Goal: Task Accomplishment & Management: Complete application form

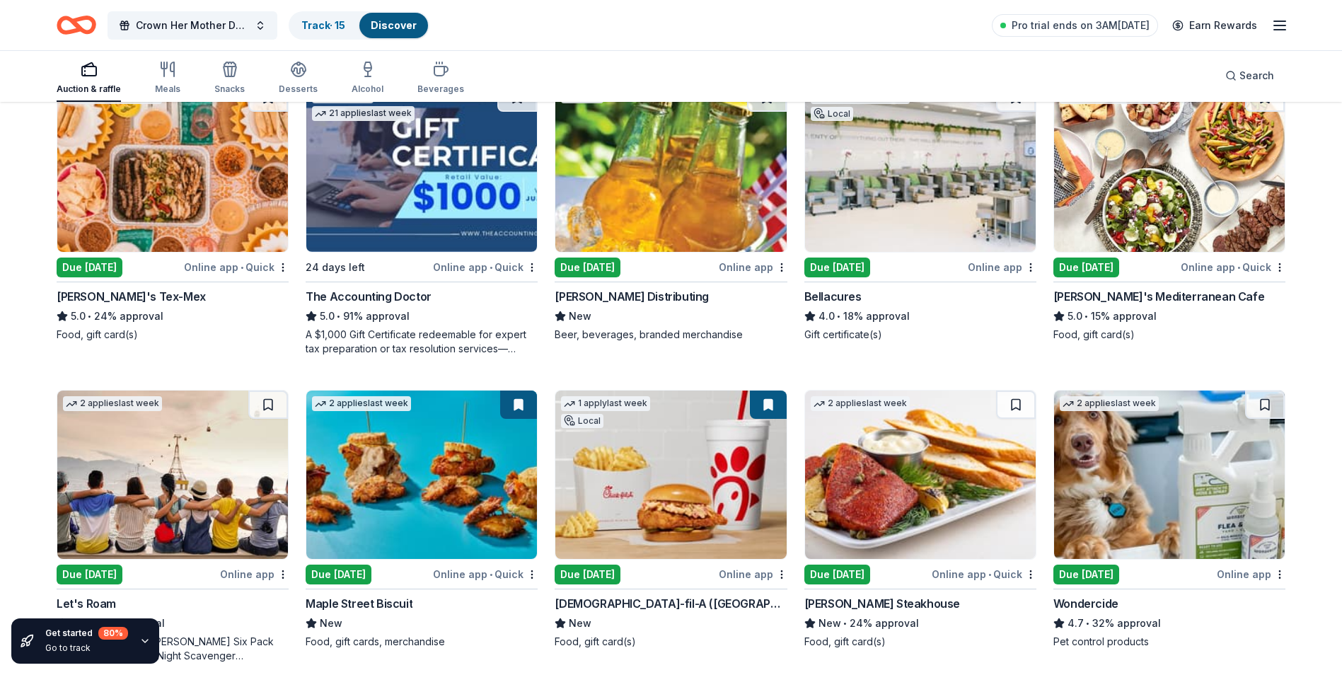
scroll to position [495, 0]
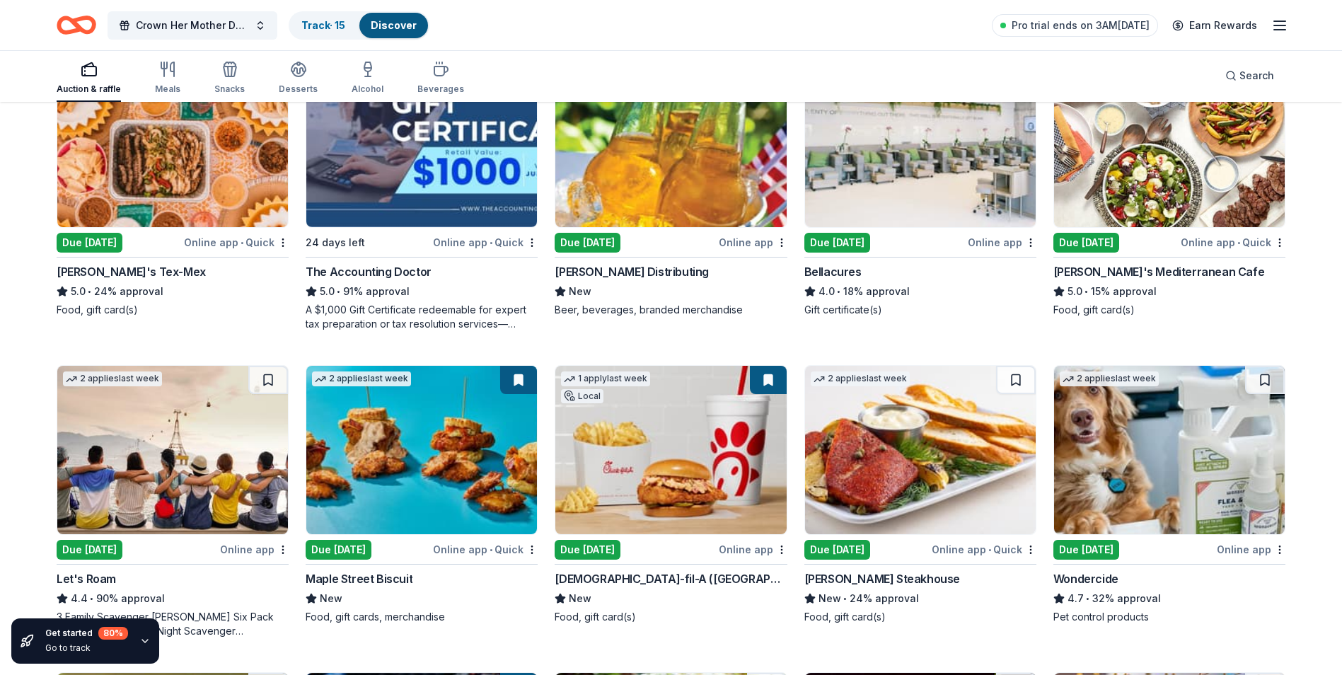
click at [679, 516] on img at bounding box center [670, 450] width 231 height 168
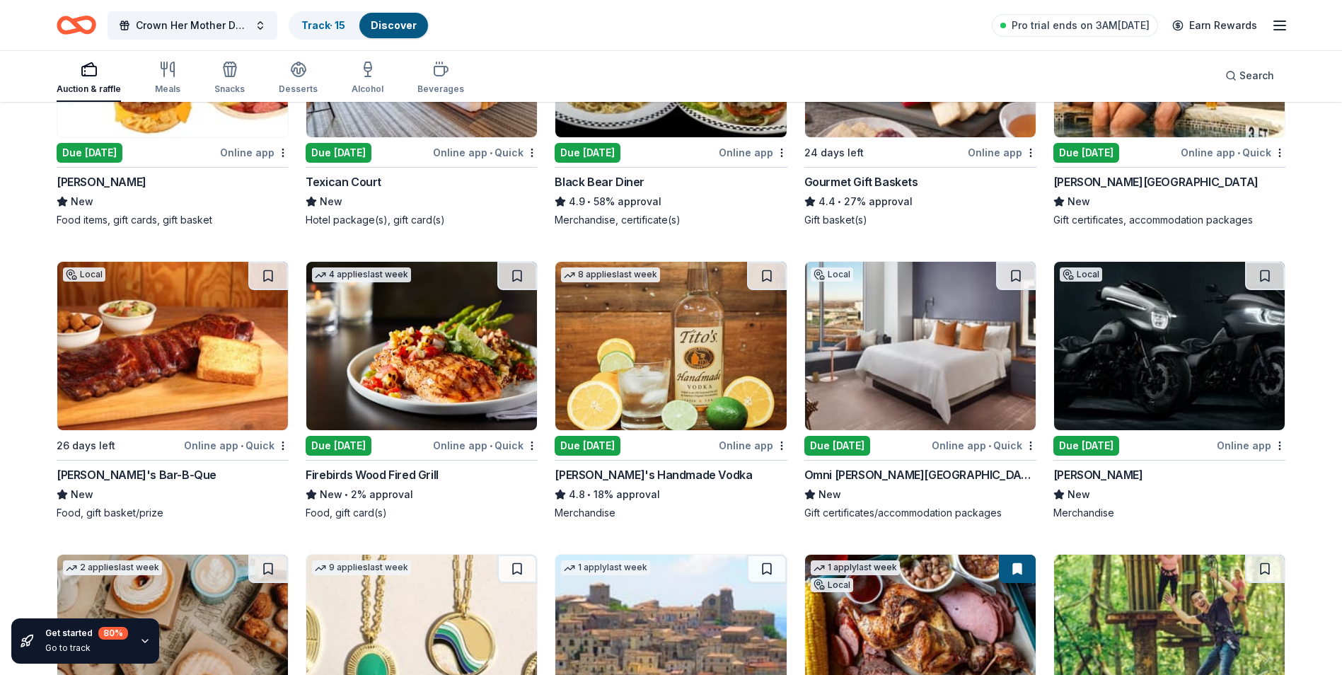
scroll to position [2417, 0]
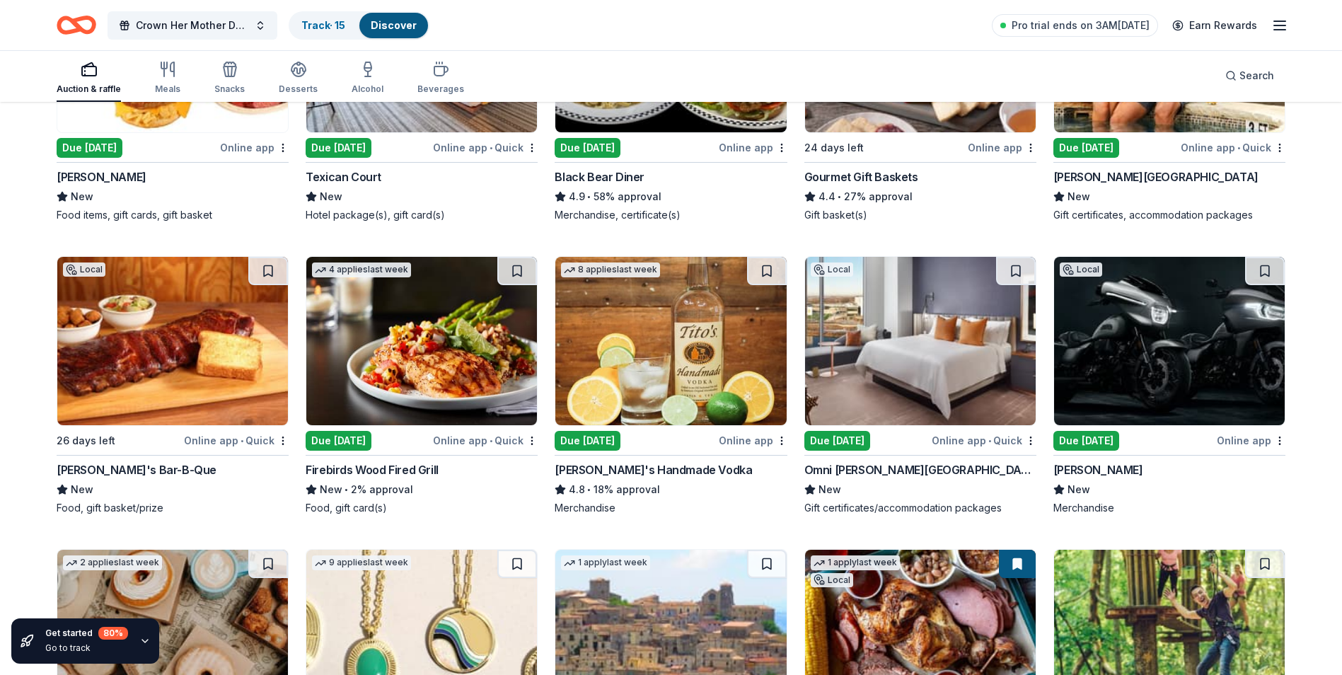
click at [127, 400] on img at bounding box center [172, 341] width 231 height 168
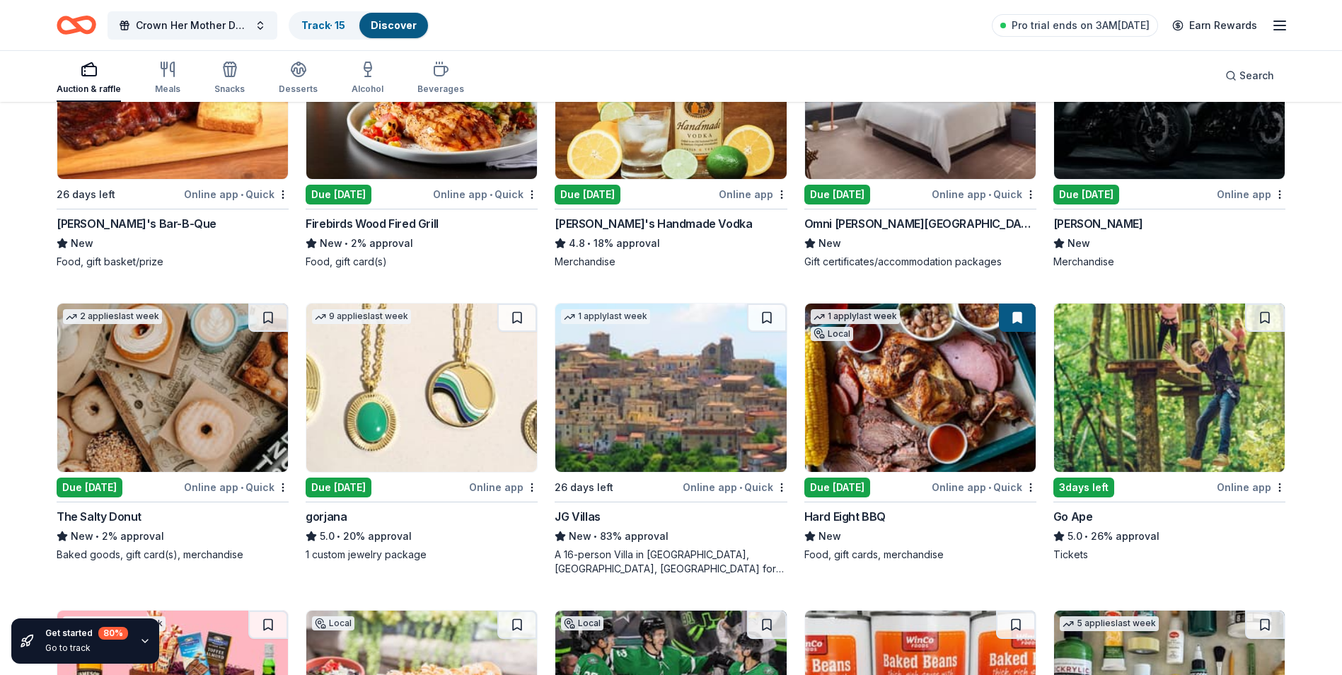
scroll to position [2734, 0]
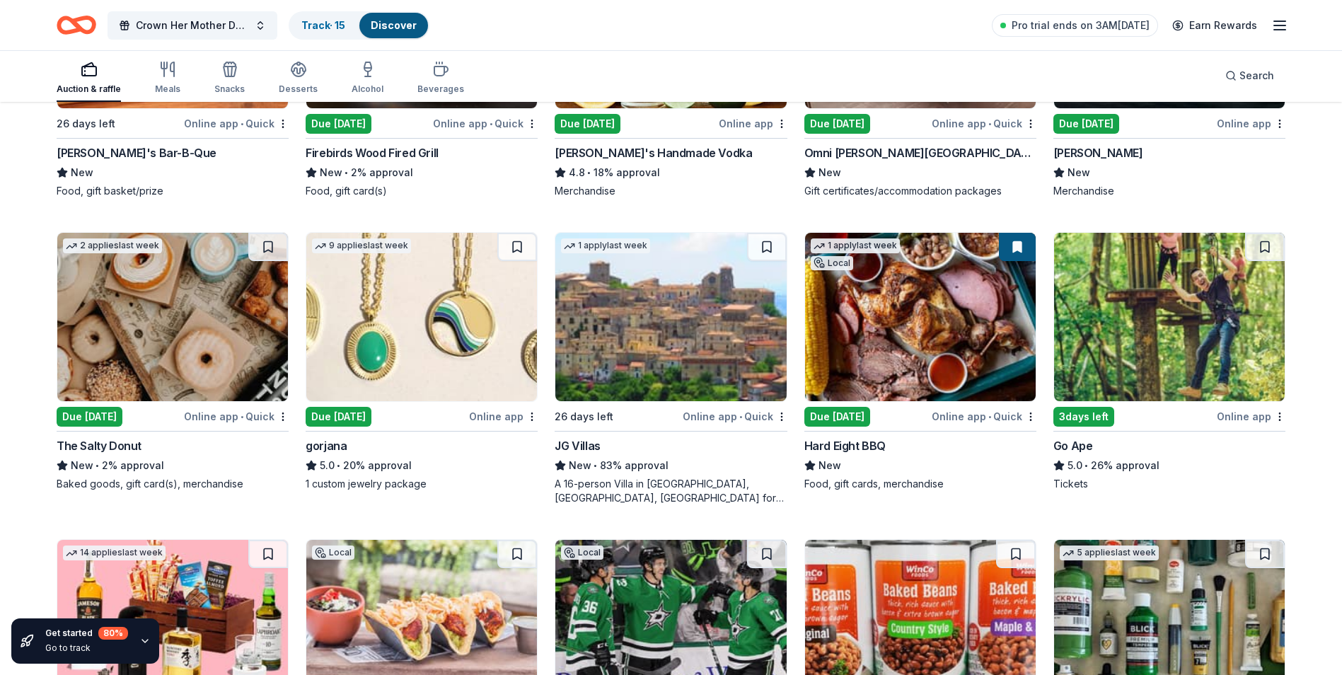
click at [876, 349] on img at bounding box center [920, 317] width 231 height 168
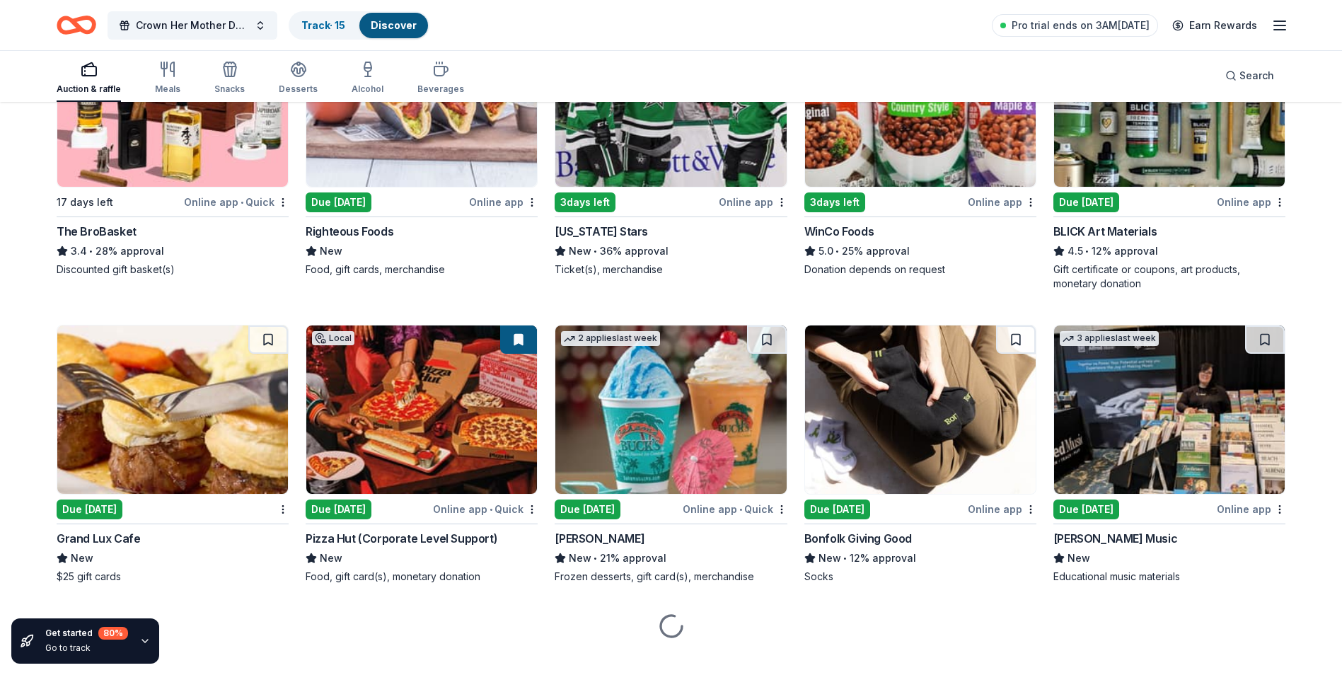
scroll to position [3263, 0]
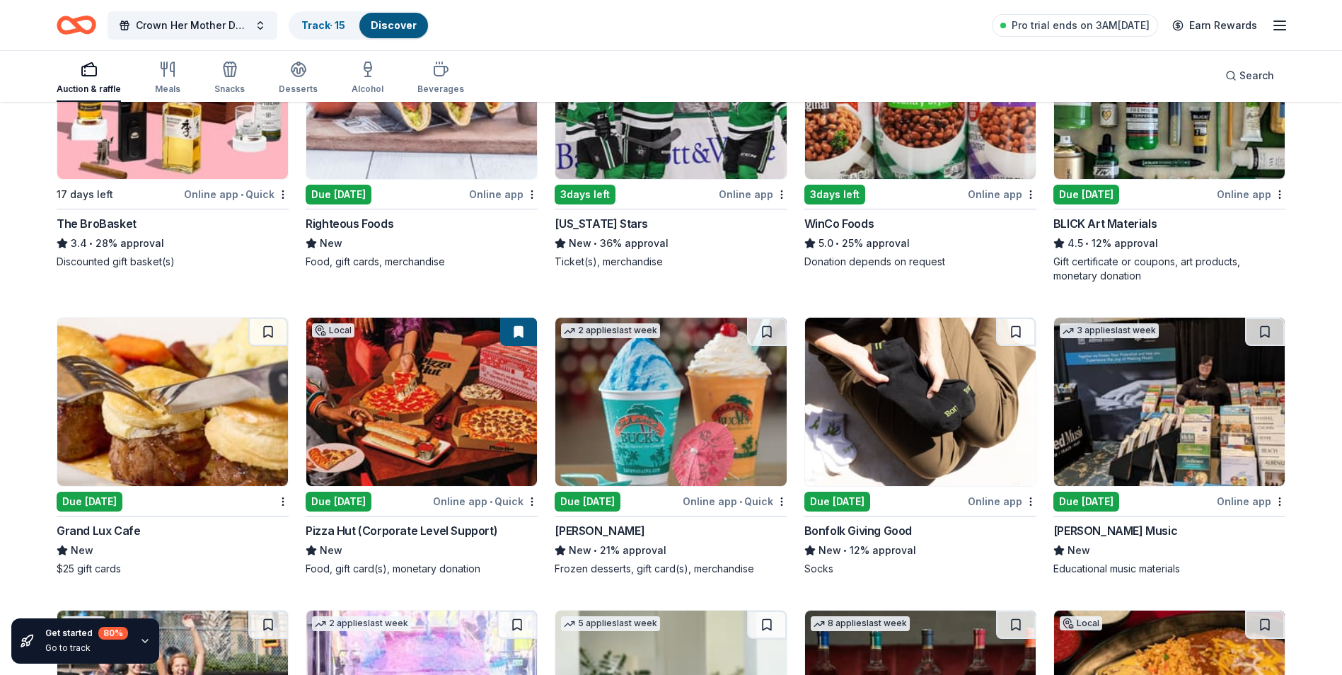
click at [856, 492] on div "Due [DATE]" at bounding box center [837, 502] width 66 height 20
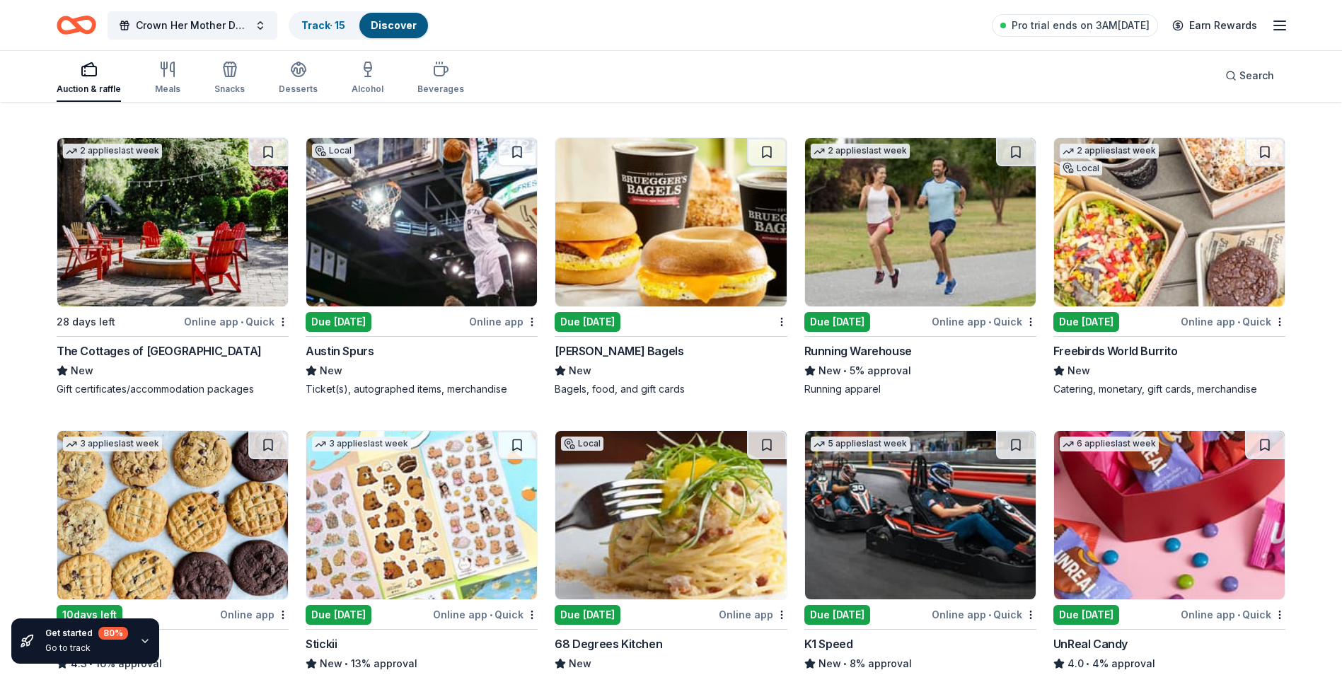
scroll to position [4641, 0]
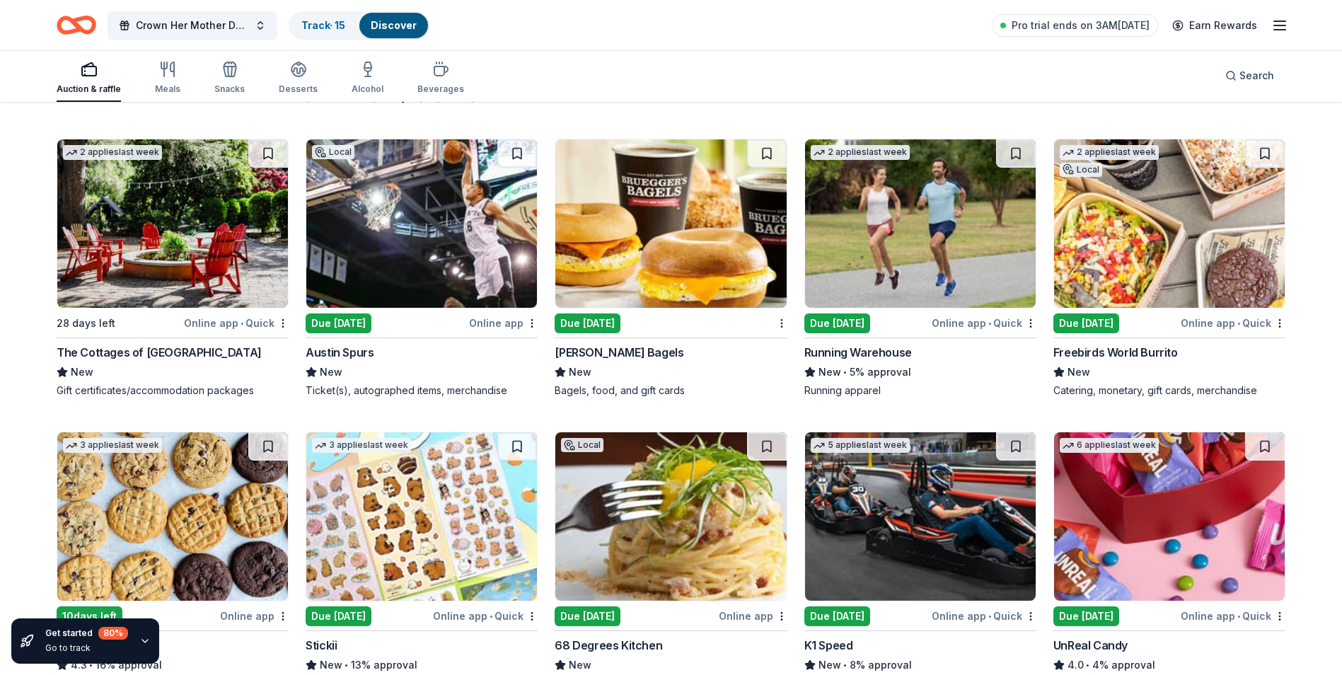
click at [360, 223] on img at bounding box center [421, 223] width 231 height 168
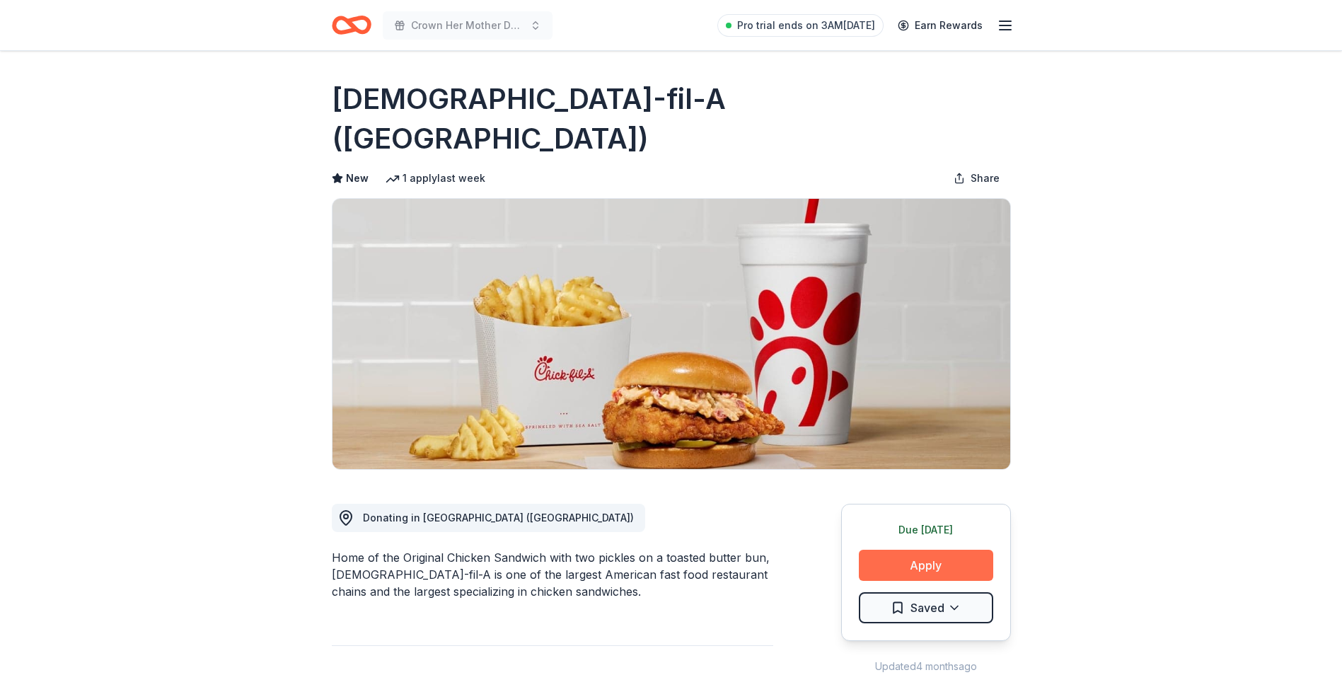
click at [893, 550] on button "Apply" at bounding box center [926, 565] width 134 height 31
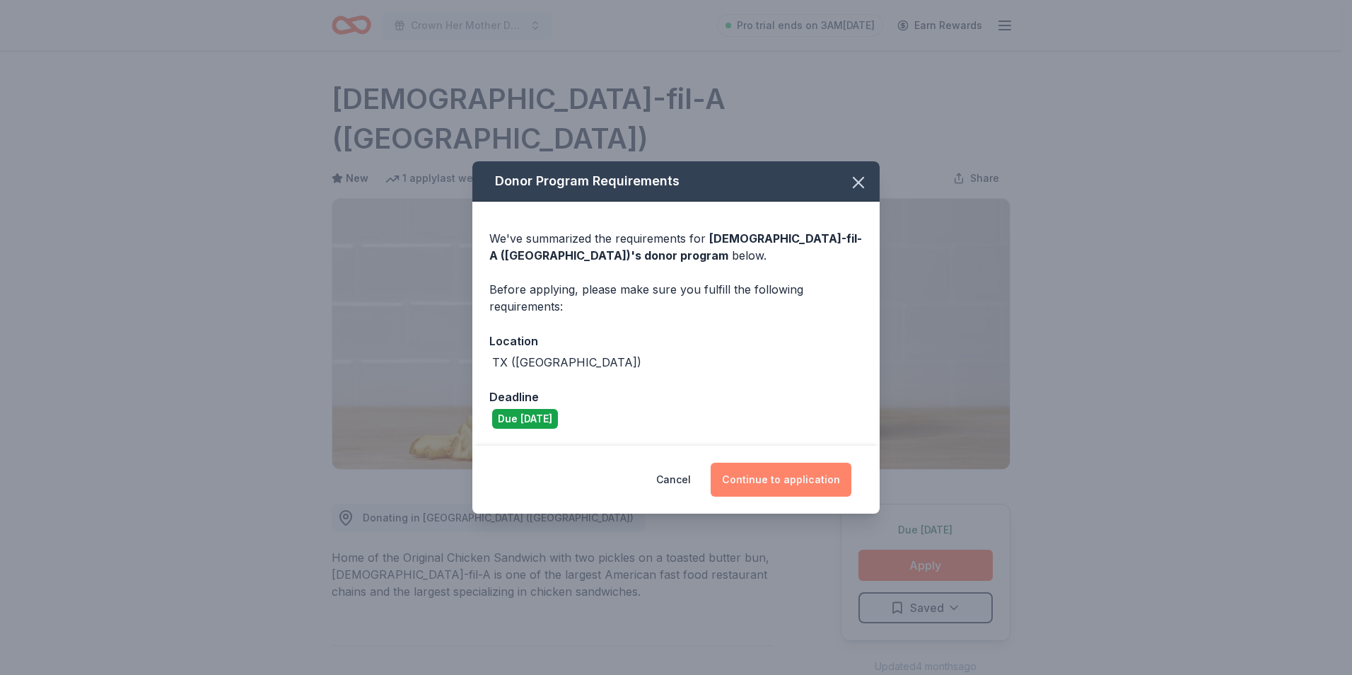
click at [770, 477] on button "Continue to application" at bounding box center [781, 480] width 141 height 34
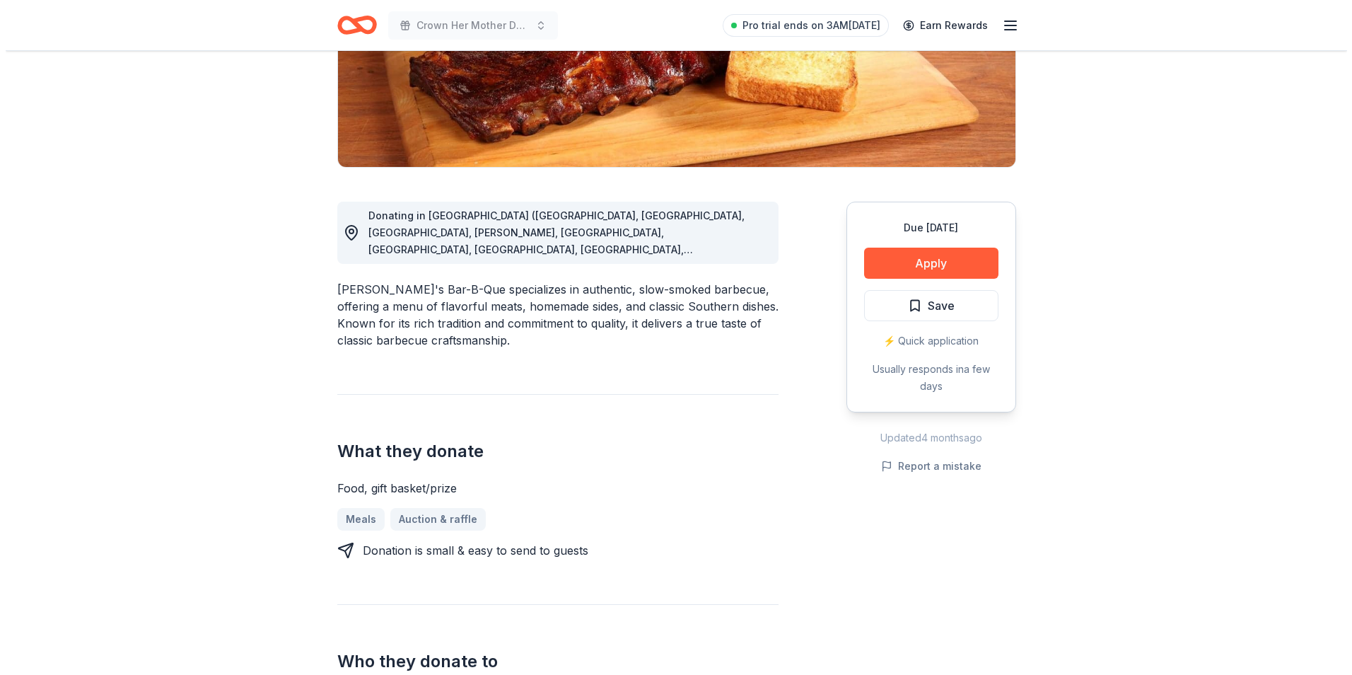
scroll to position [283, 0]
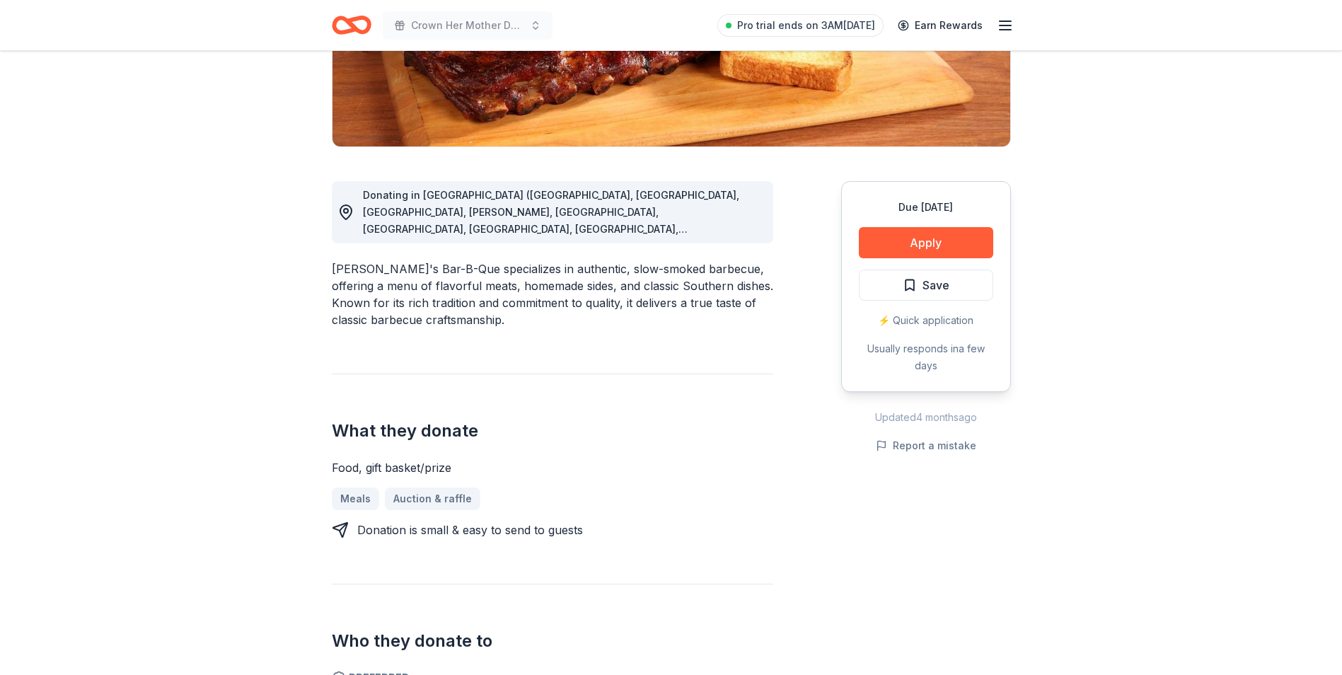
drag, startPoint x: 366, startPoint y: 469, endPoint x: 443, endPoint y: 469, distance: 77.1
click at [443, 469] on div "Food, gift basket/prize" at bounding box center [552, 467] width 441 height 17
click at [933, 236] on button "Apply" at bounding box center [926, 242] width 134 height 31
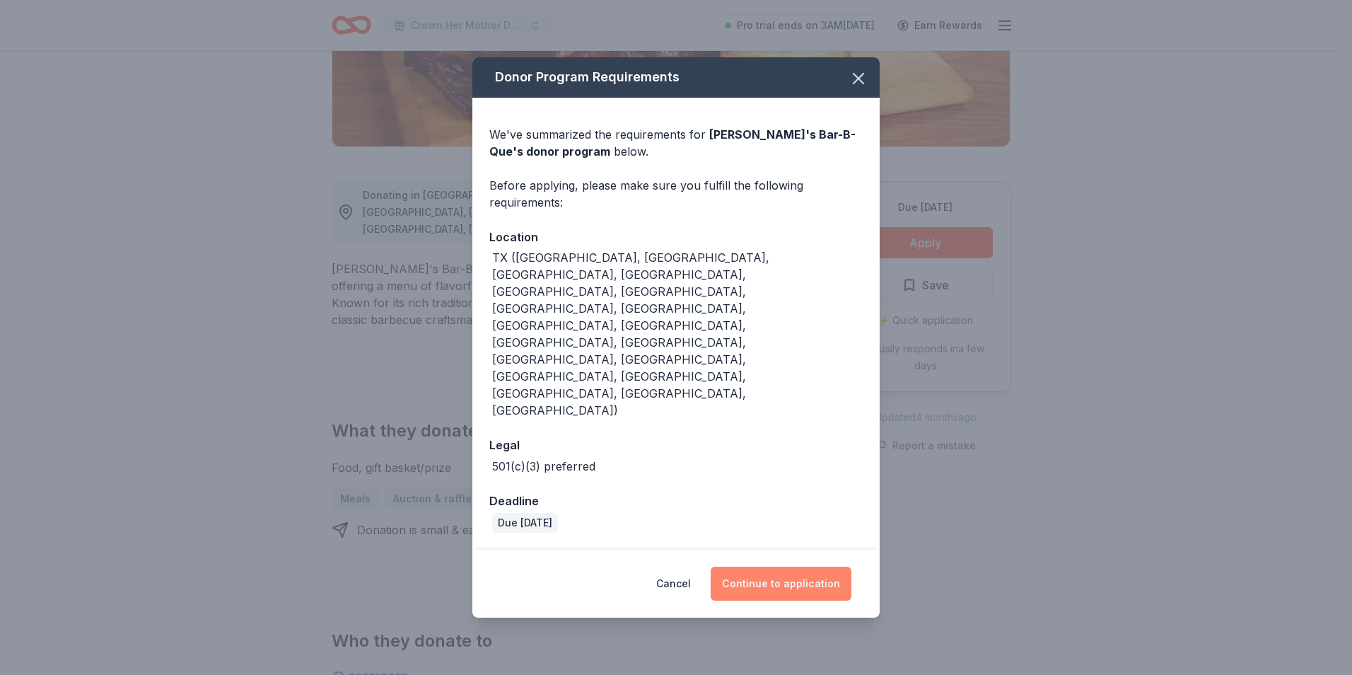
click at [737, 567] on button "Continue to application" at bounding box center [781, 584] width 141 height 34
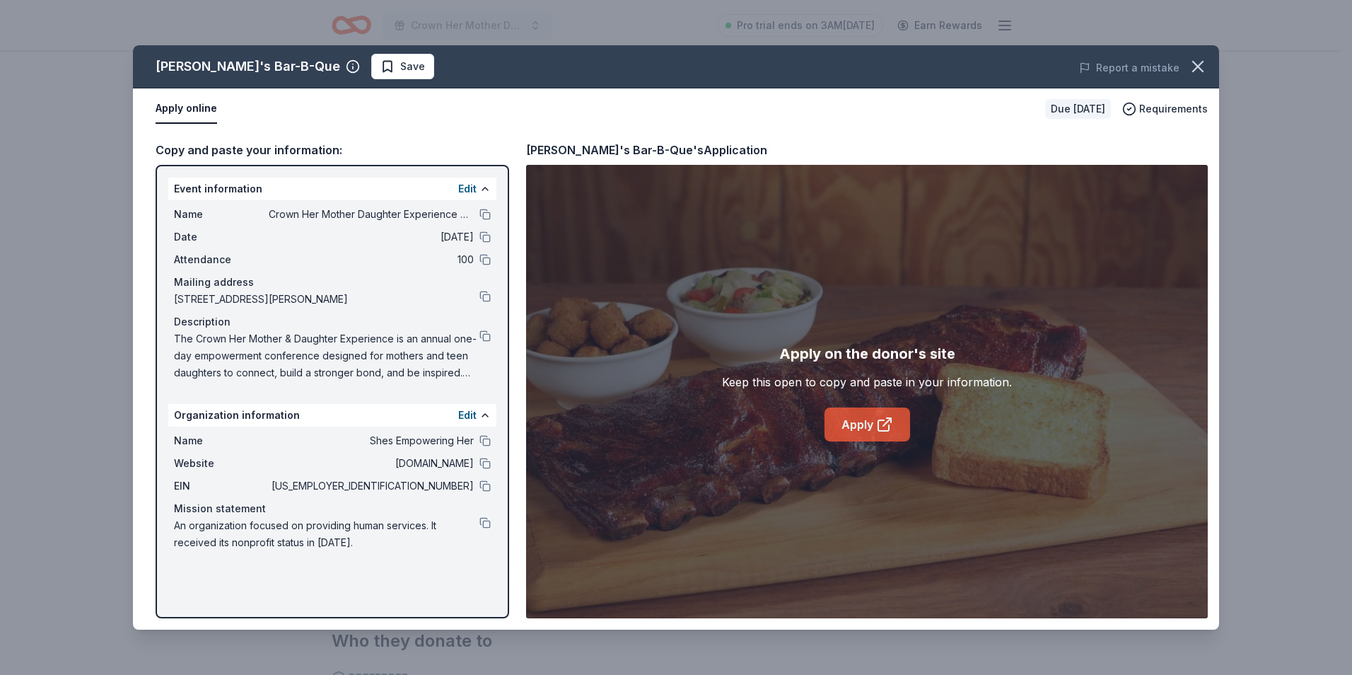
click at [847, 436] on link "Apply" at bounding box center [868, 424] width 86 height 34
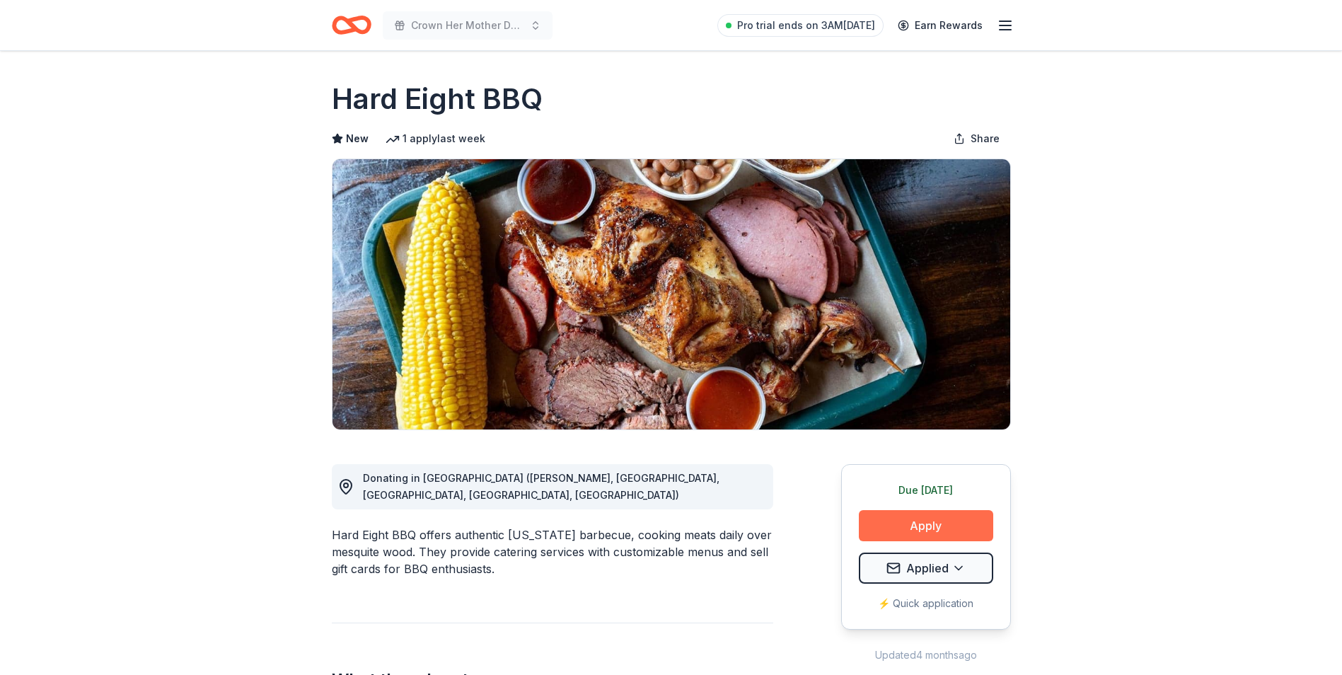
click at [914, 525] on button "Apply" at bounding box center [926, 525] width 134 height 31
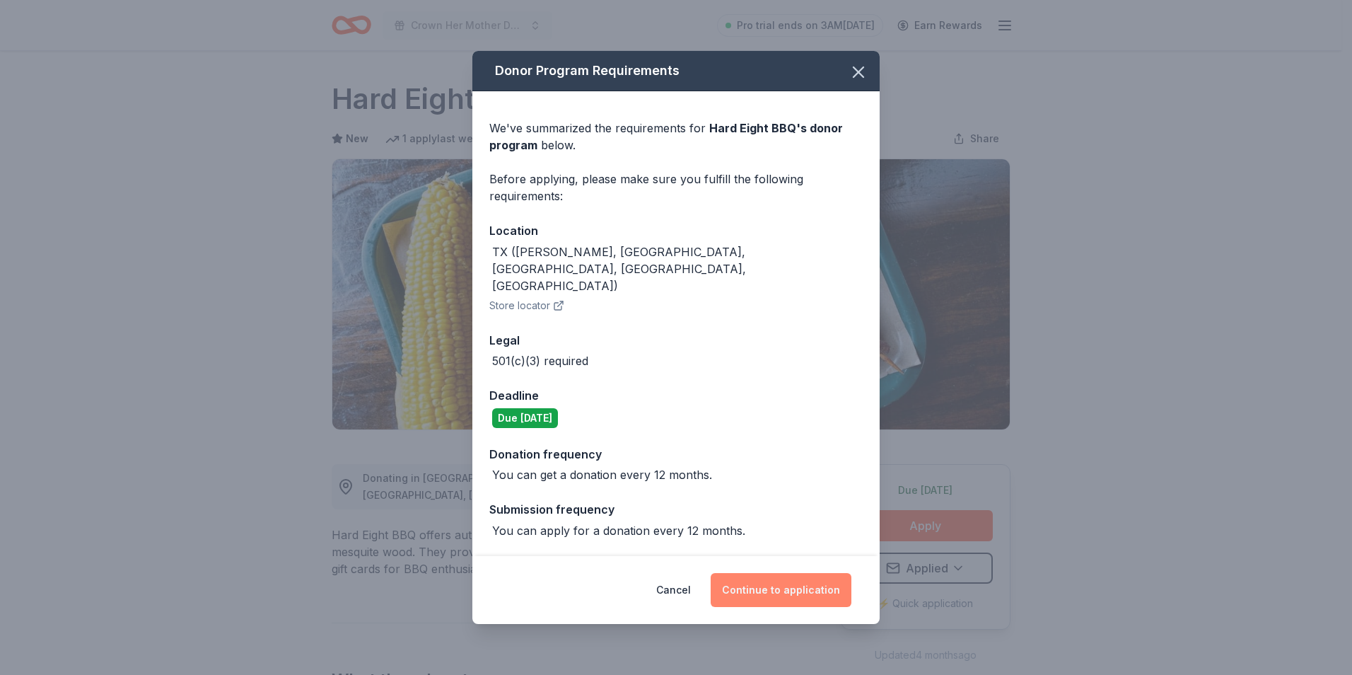
click at [740, 573] on button "Continue to application" at bounding box center [781, 590] width 141 height 34
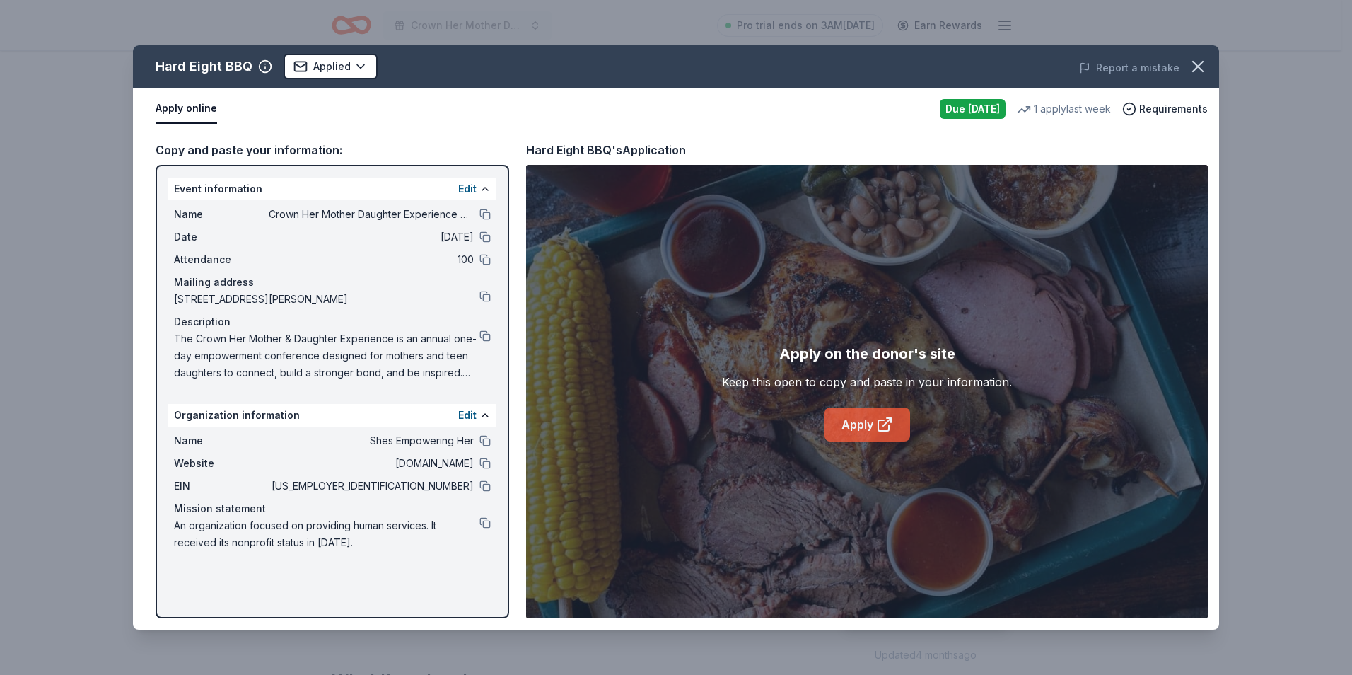
click at [836, 424] on link "Apply" at bounding box center [868, 424] width 86 height 34
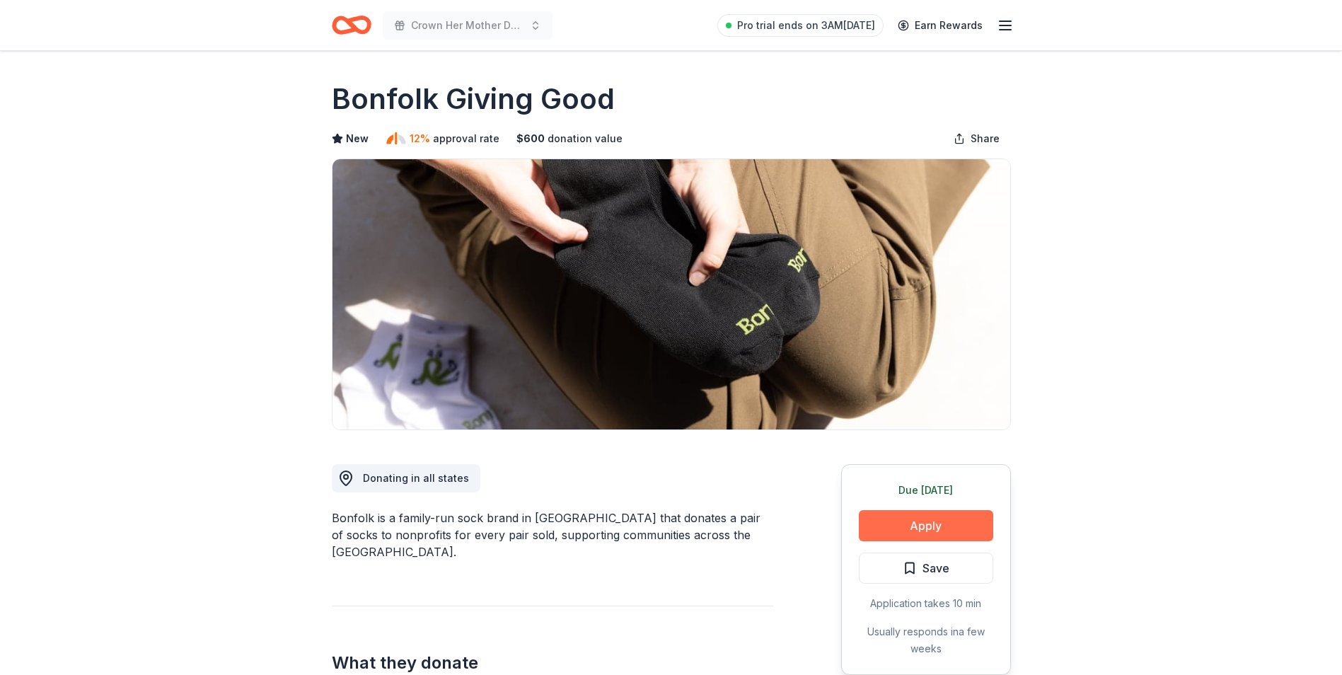
click at [891, 521] on button "Apply" at bounding box center [926, 525] width 134 height 31
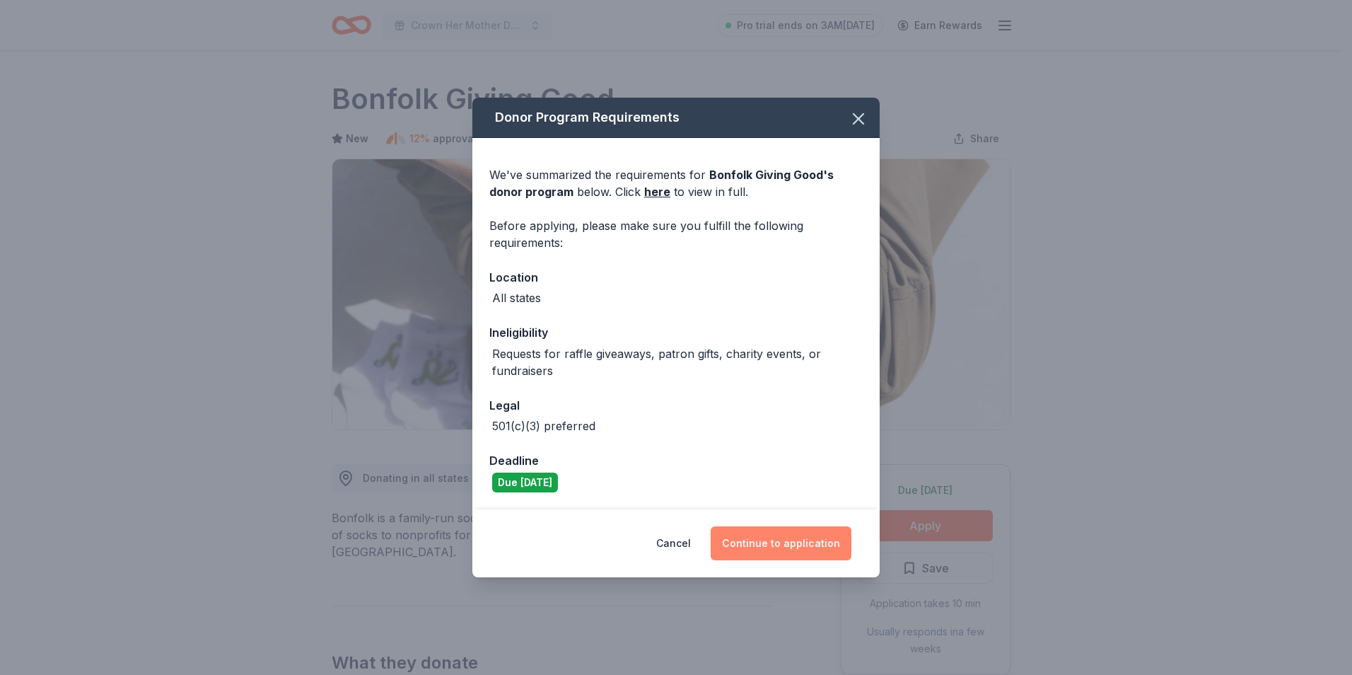
click at [734, 543] on button "Continue to application" at bounding box center [781, 543] width 141 height 34
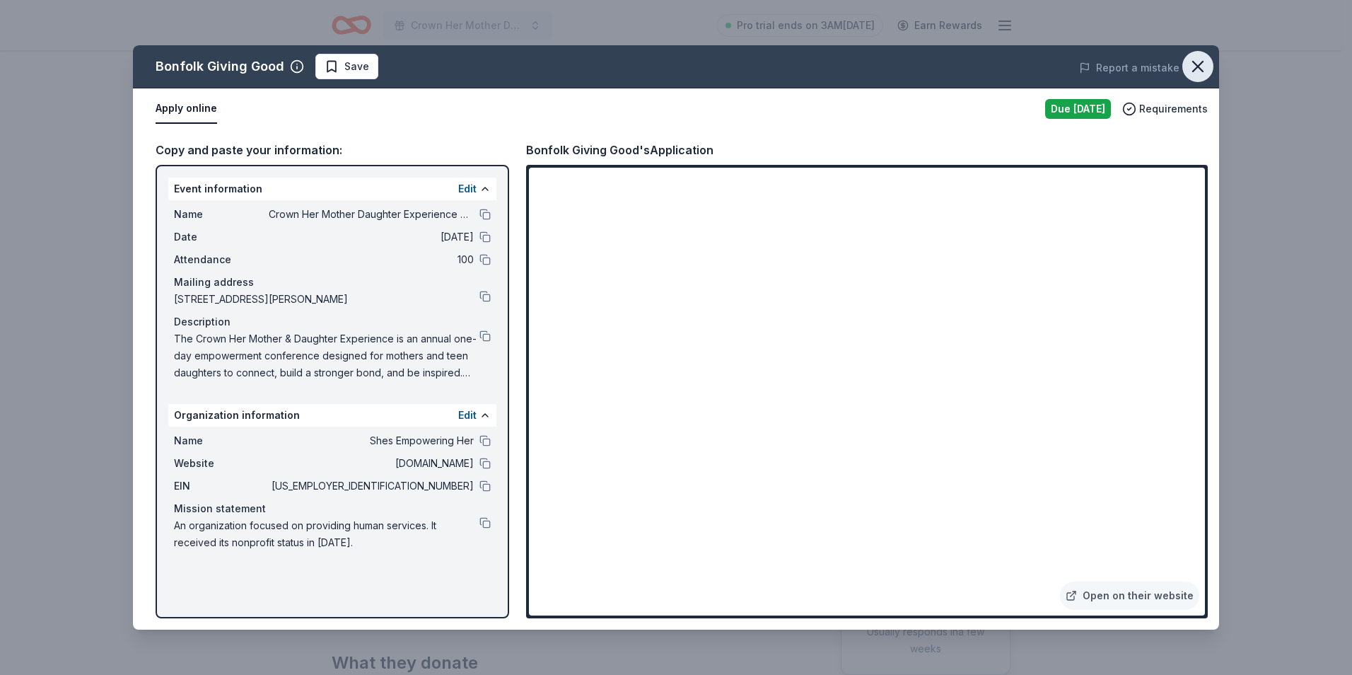
click at [1190, 66] on icon "button" at bounding box center [1198, 67] width 20 height 20
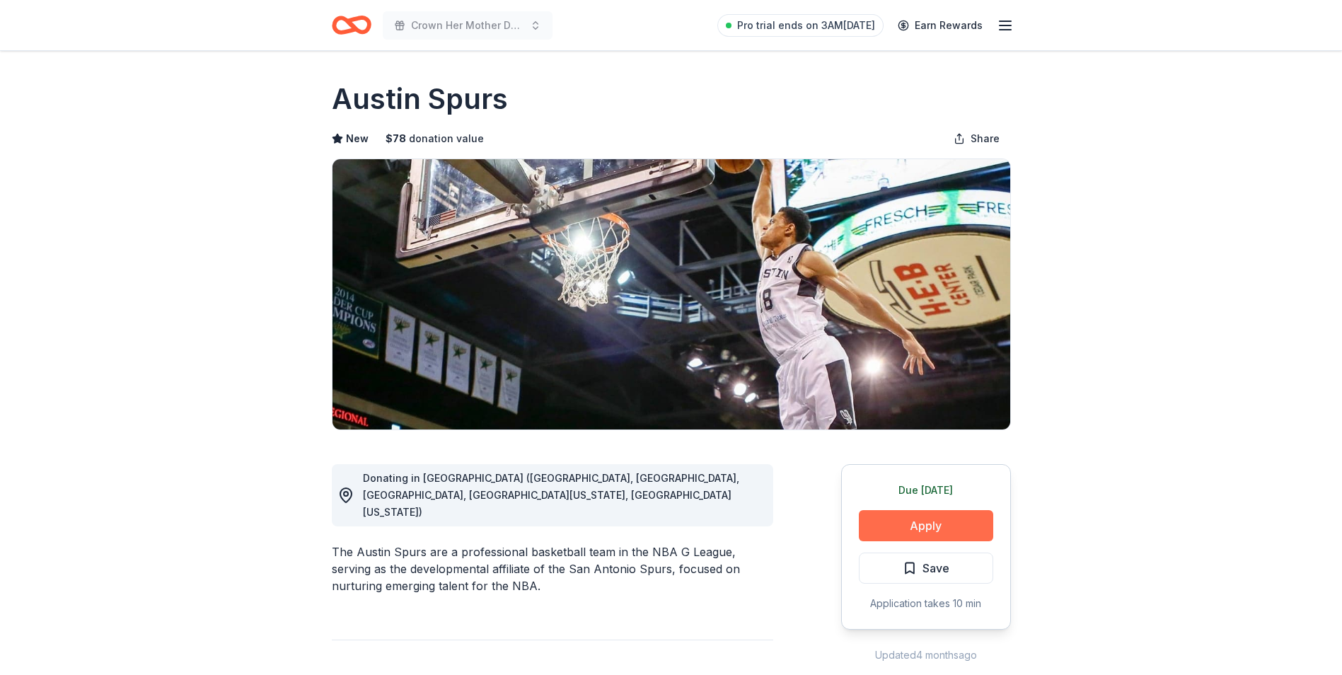
click at [912, 519] on button "Apply" at bounding box center [926, 525] width 134 height 31
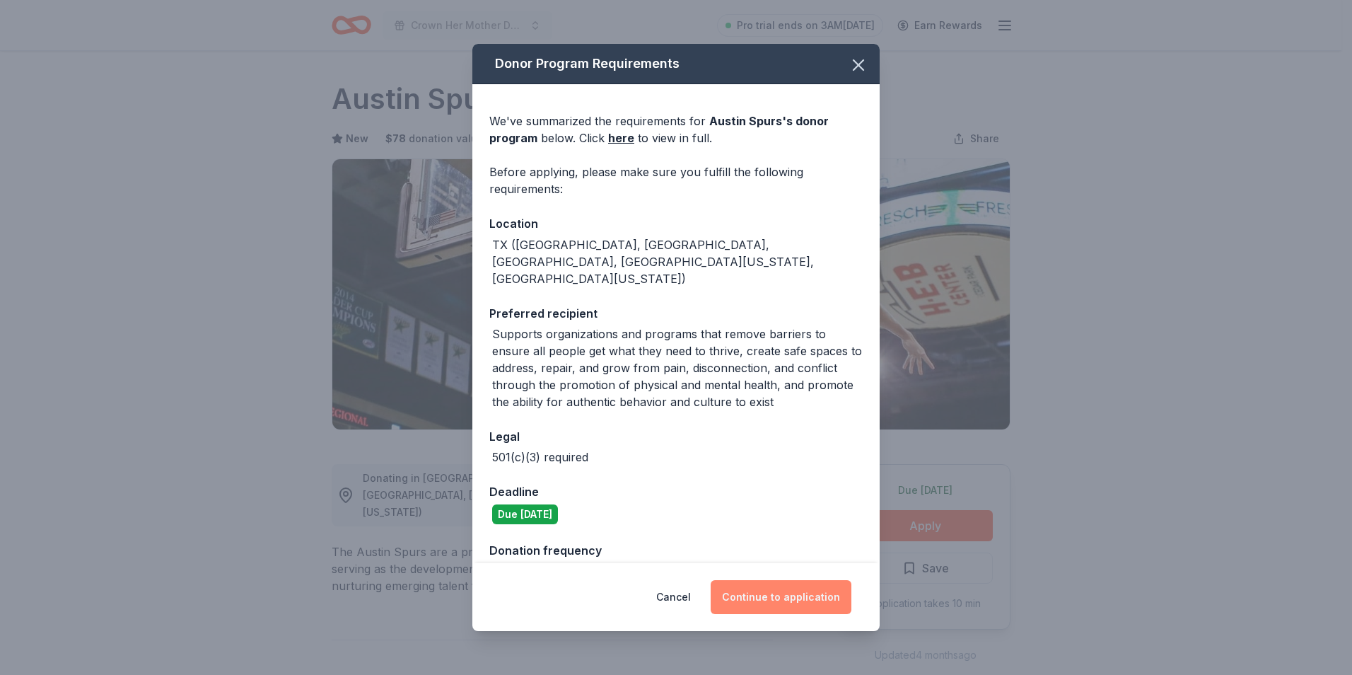
click at [757, 589] on button "Continue to application" at bounding box center [781, 597] width 141 height 34
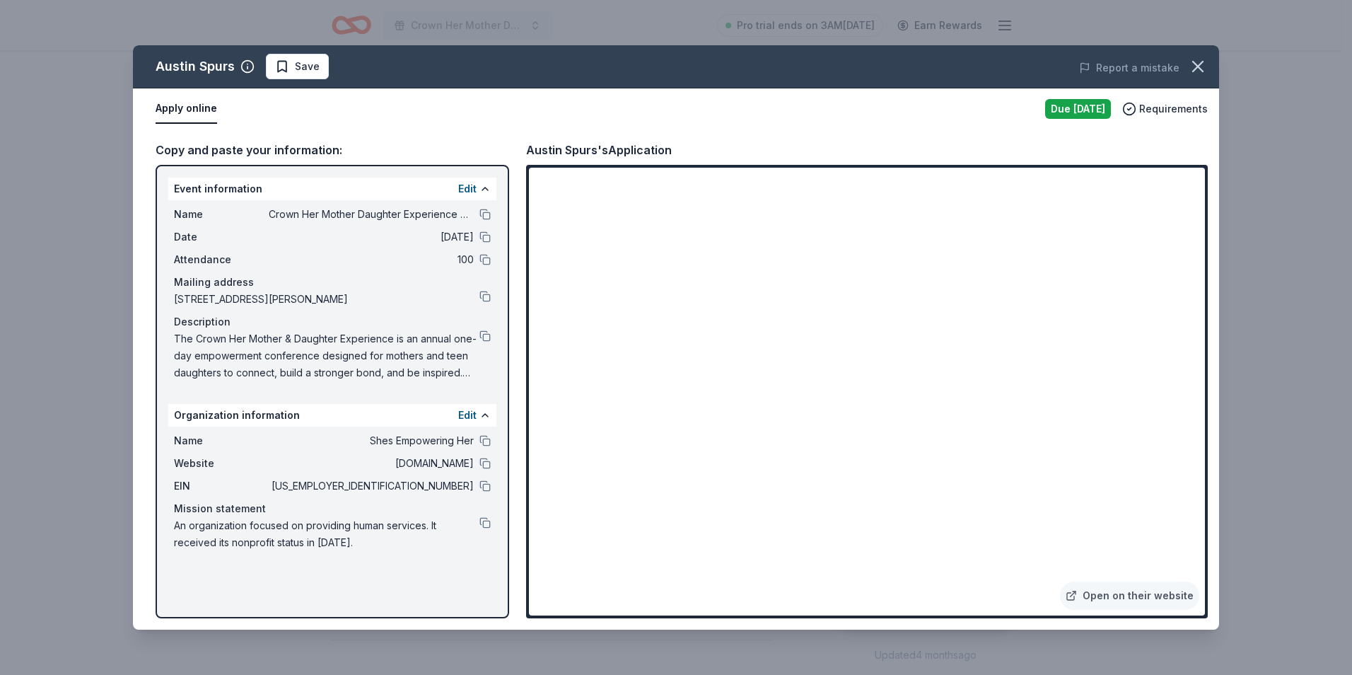
drag, startPoint x: 153, startPoint y: 64, endPoint x: 204, endPoint y: 71, distance: 51.4
click at [204, 71] on div "Austin Spurs Save" at bounding box center [459, 66] width 652 height 25
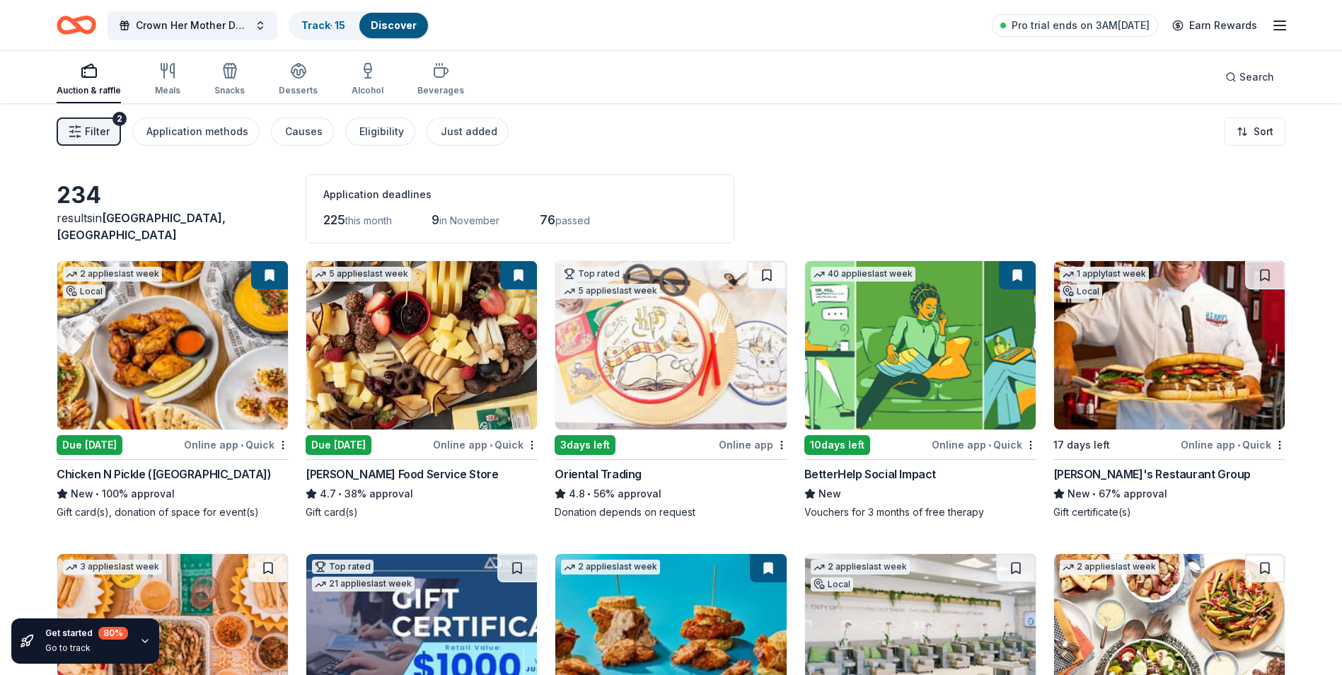
click at [366, 395] on img at bounding box center [421, 345] width 231 height 168
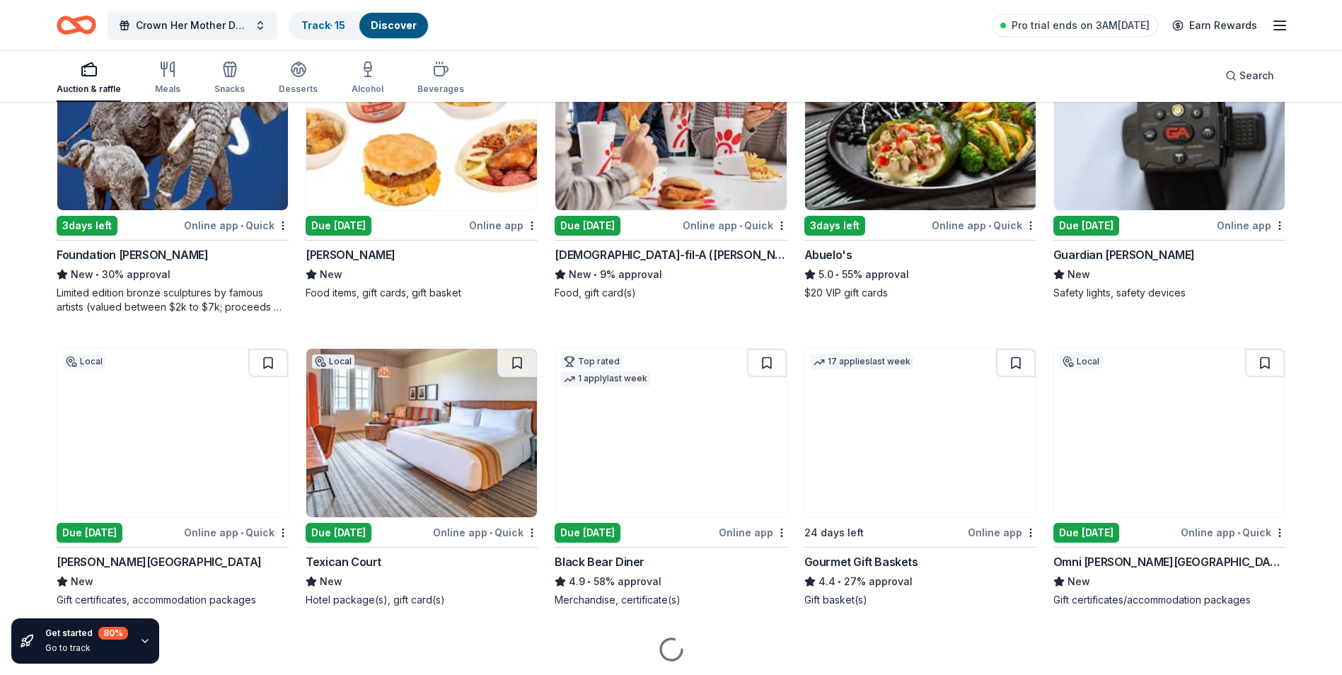
scroll to position [2078, 0]
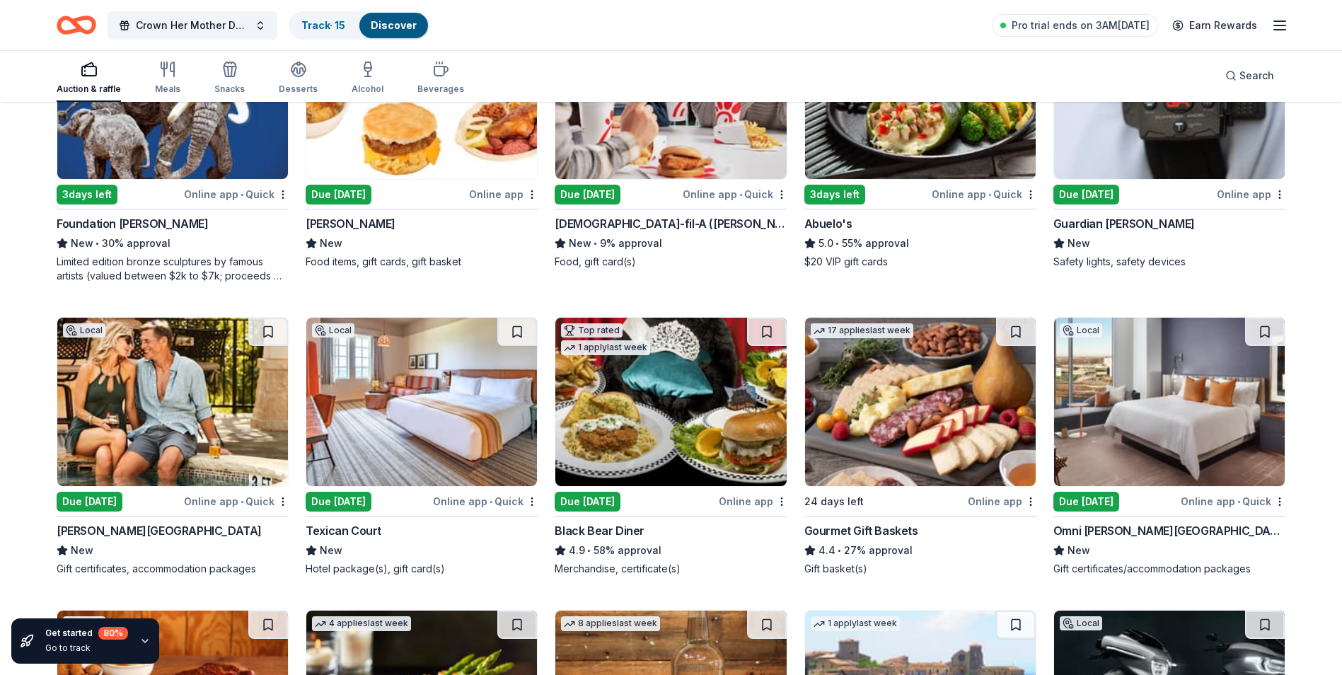
click at [866, 417] on img at bounding box center [920, 402] width 231 height 168
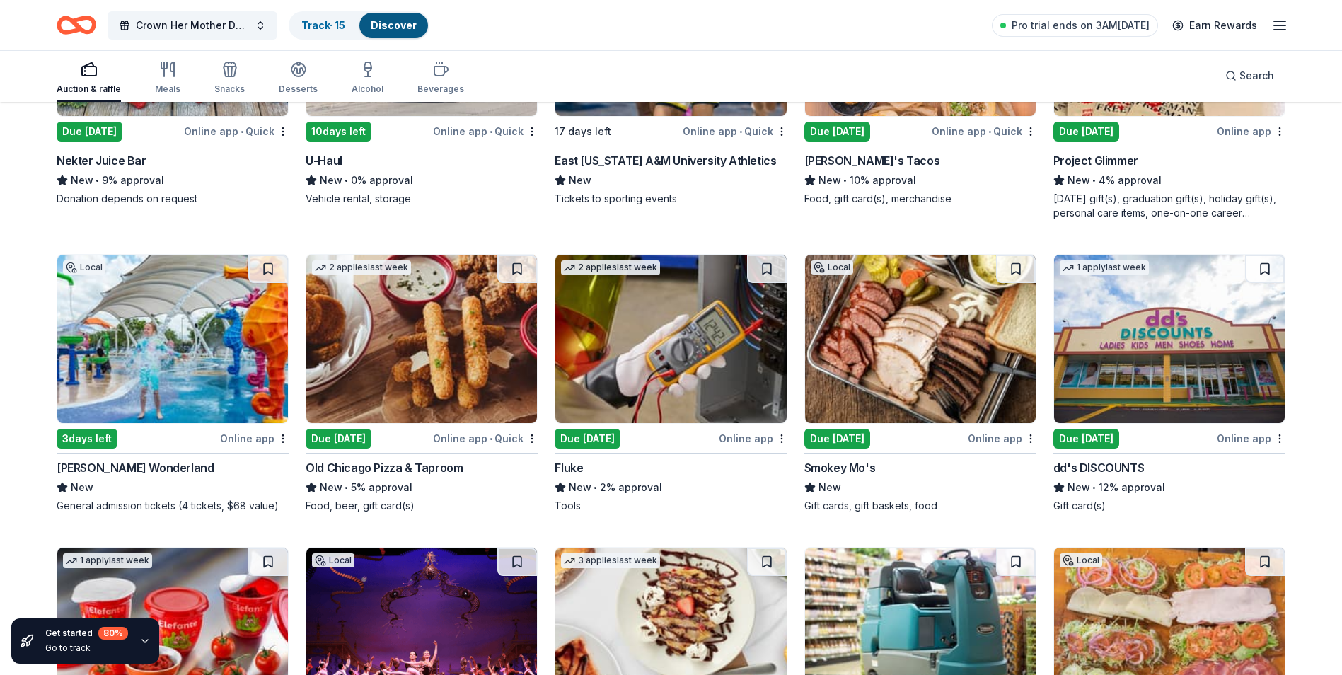
scroll to position [6658, 0]
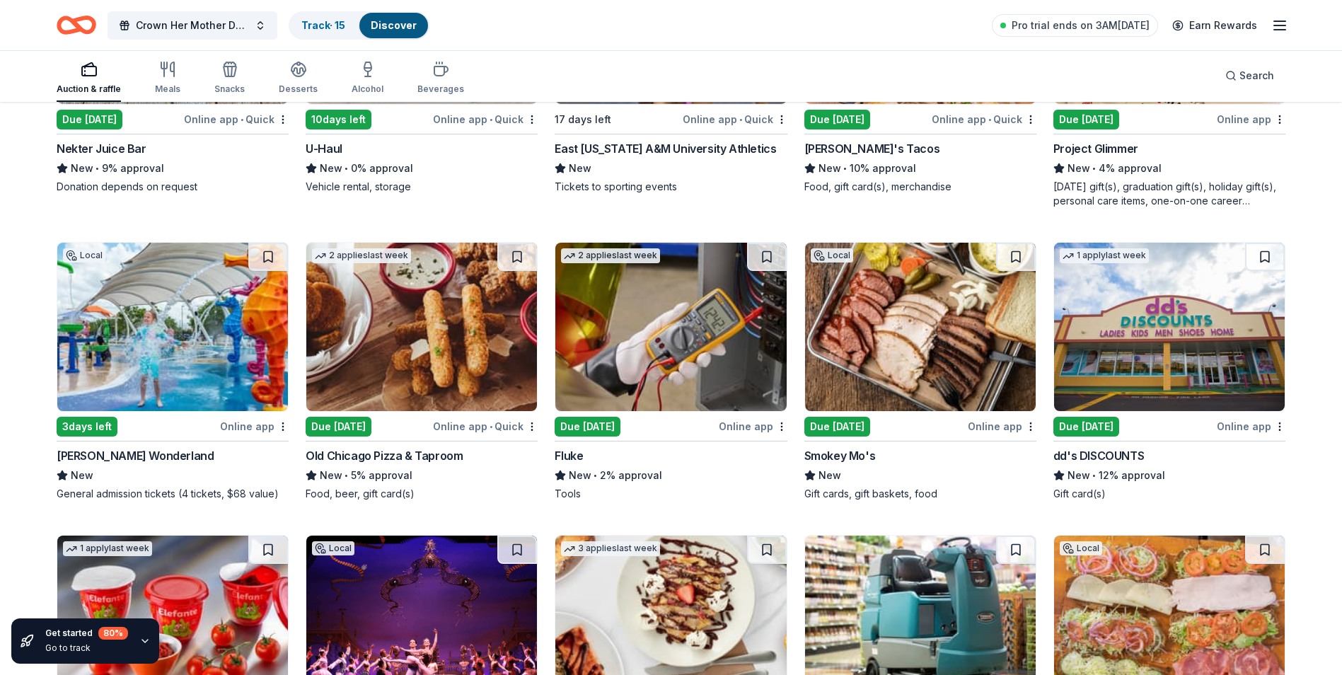
click at [901, 392] on img at bounding box center [920, 327] width 231 height 168
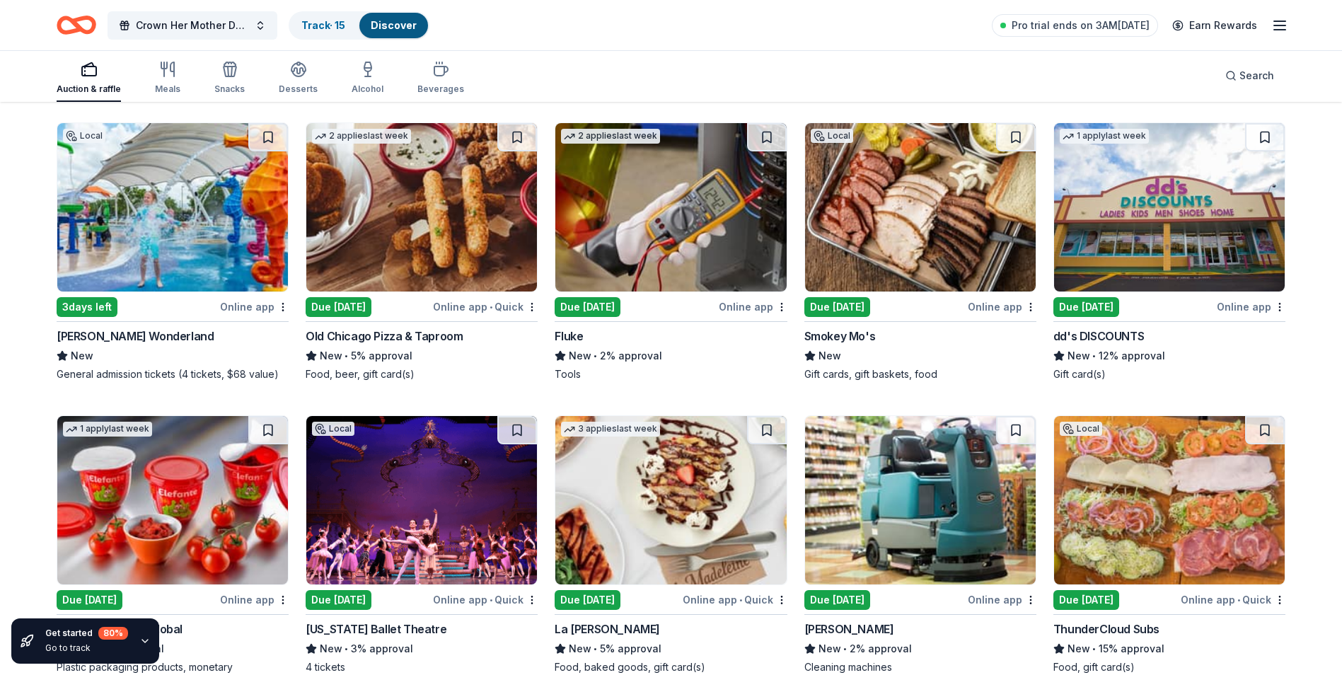
scroll to position [6800, 0]
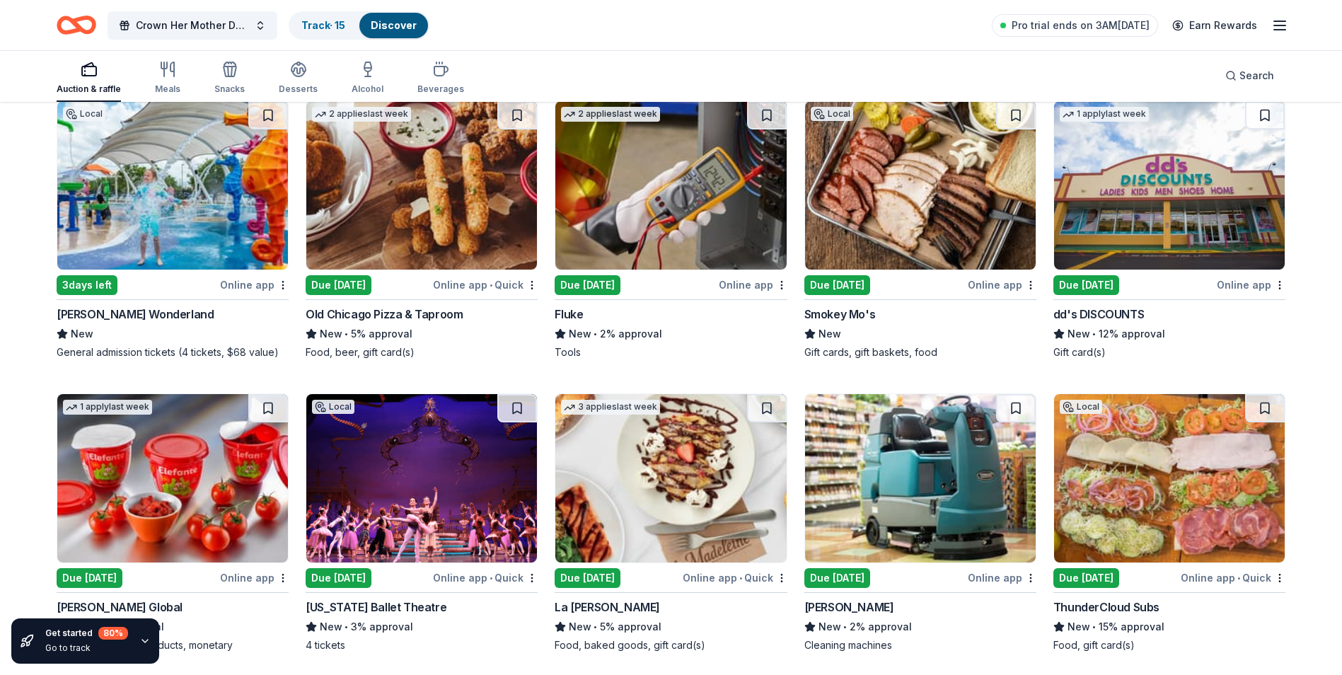
click at [1137, 204] on img at bounding box center [1169, 185] width 231 height 168
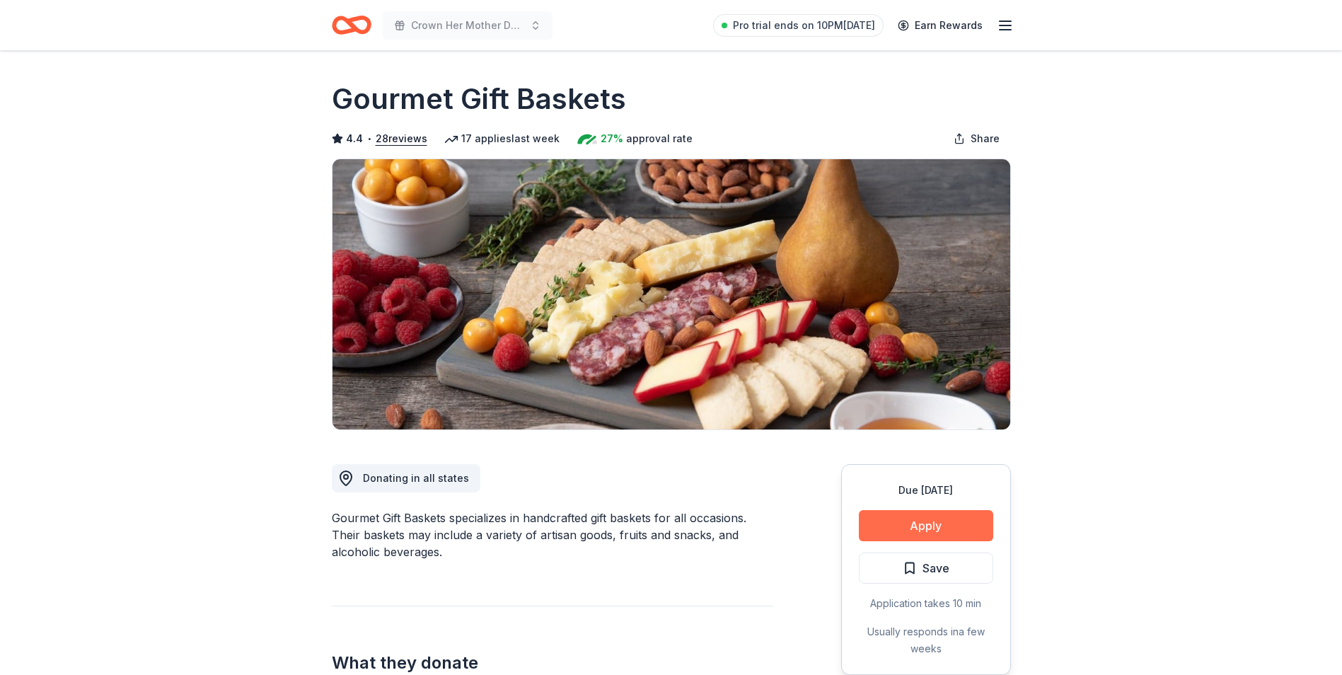
click at [921, 523] on button "Apply" at bounding box center [926, 525] width 134 height 31
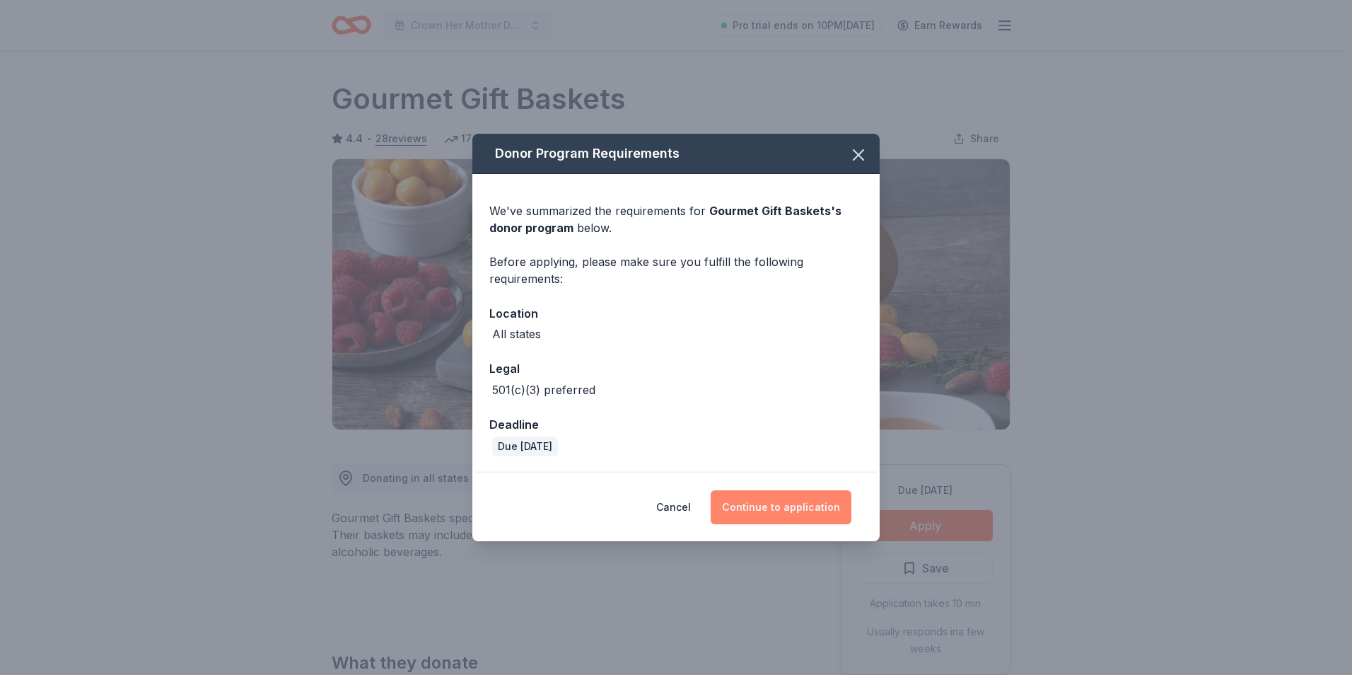
click at [775, 518] on button "Continue to application" at bounding box center [781, 507] width 141 height 34
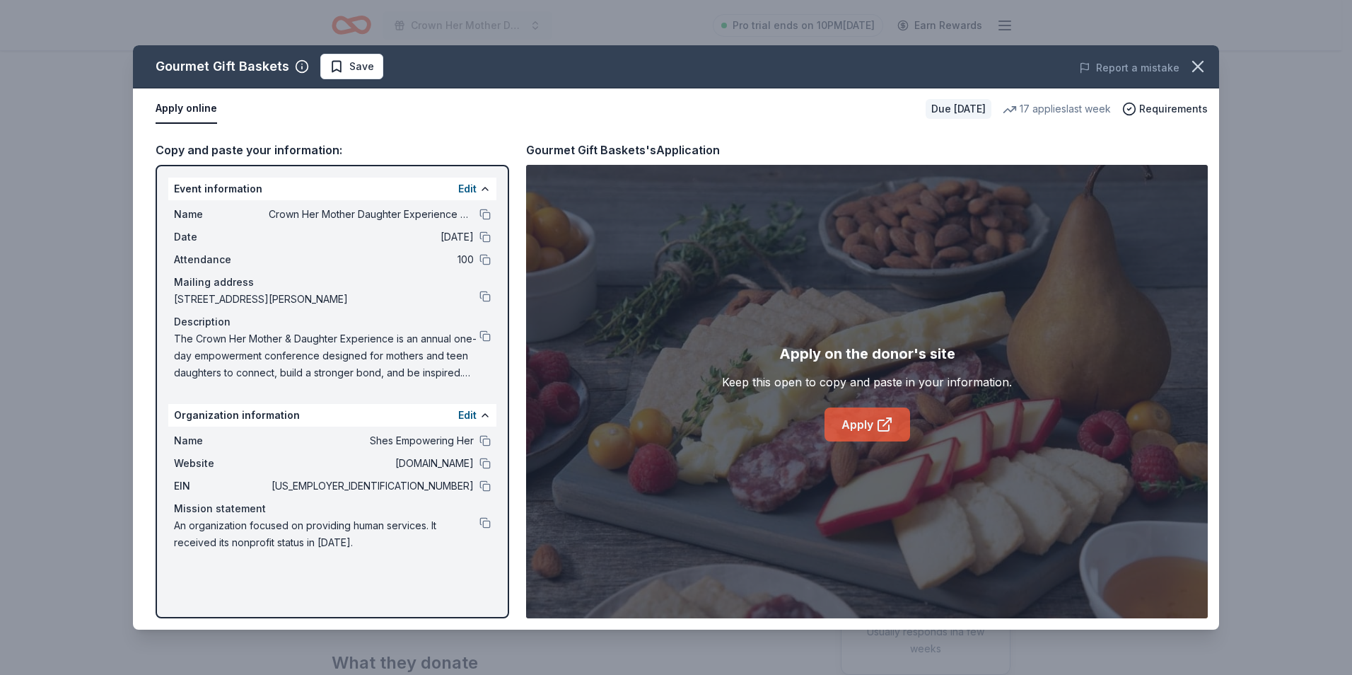
click at [848, 428] on link "Apply" at bounding box center [868, 424] width 86 height 34
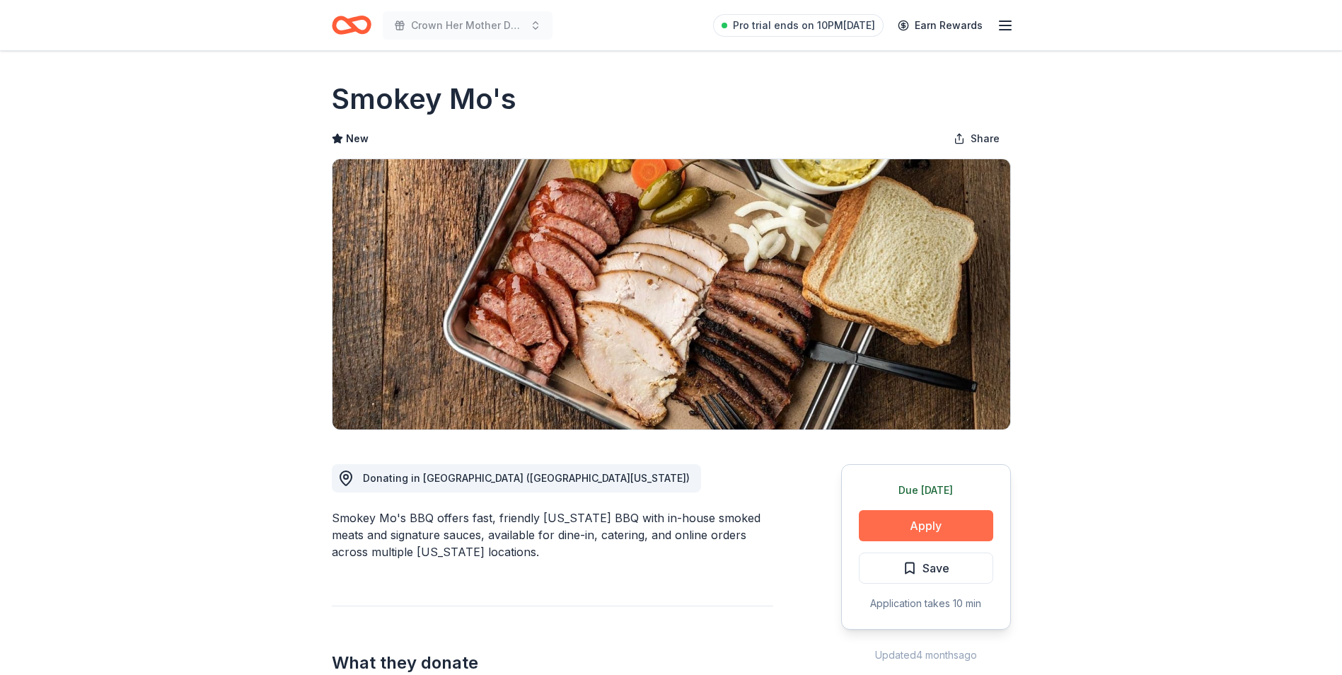
click at [893, 533] on button "Apply" at bounding box center [926, 525] width 134 height 31
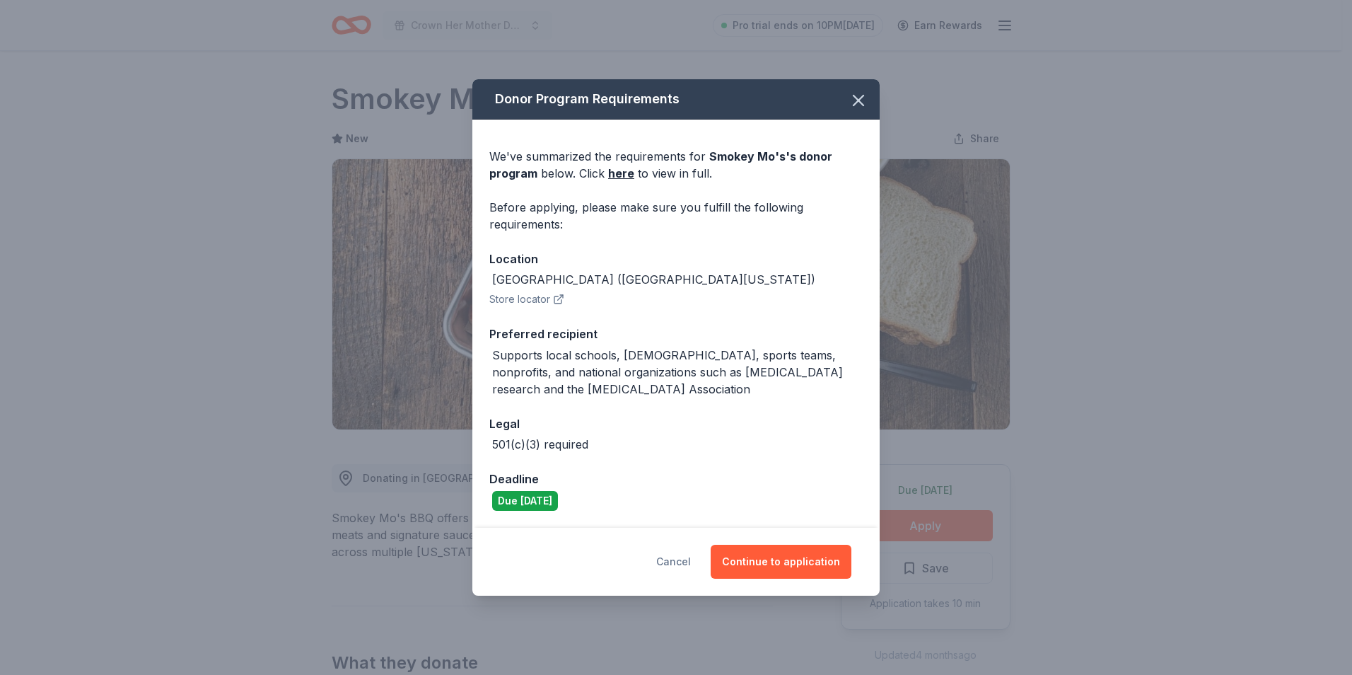
click at [667, 563] on button "Cancel" at bounding box center [673, 562] width 35 height 34
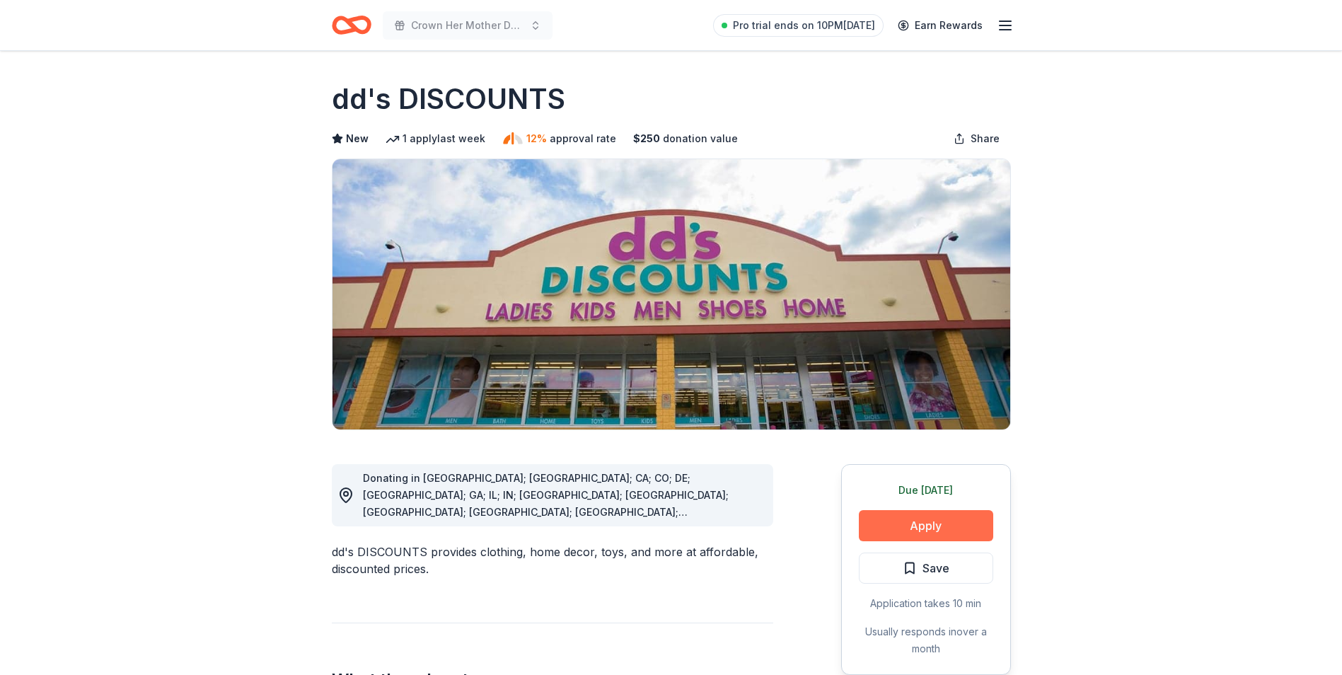
click at [881, 527] on button "Apply" at bounding box center [926, 525] width 134 height 31
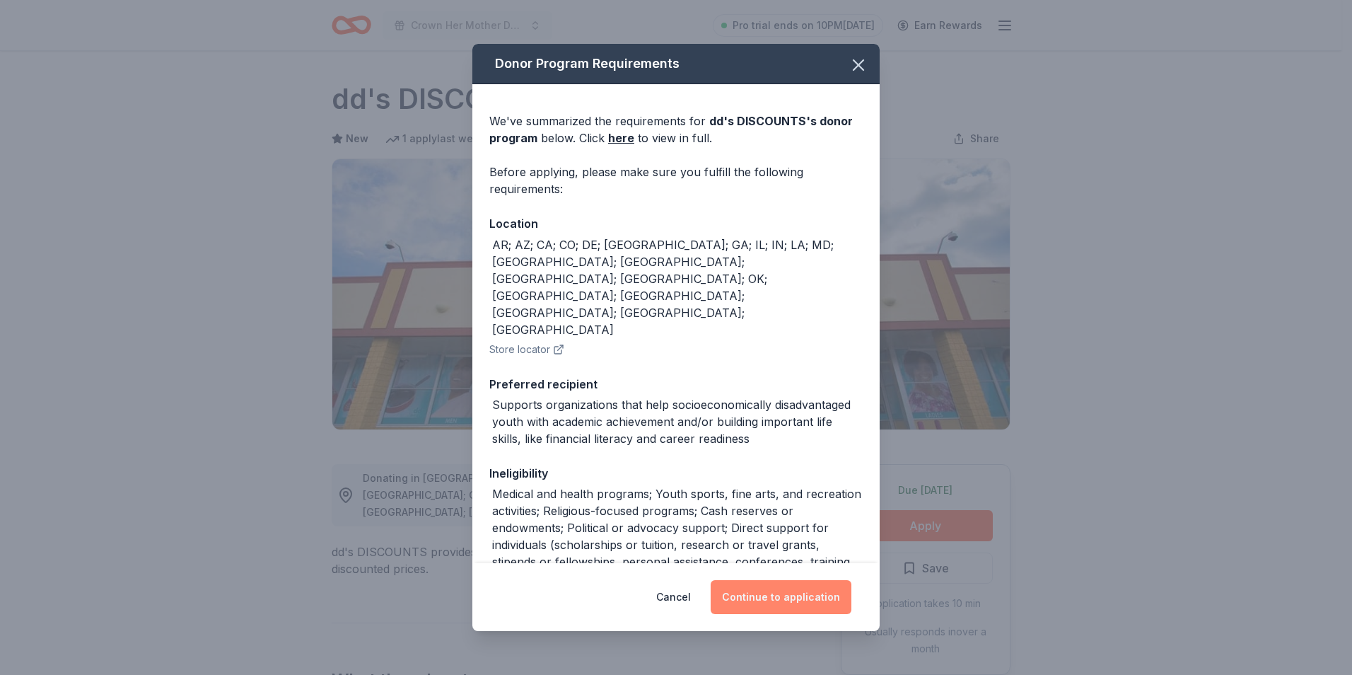
click at [752, 598] on button "Continue to application" at bounding box center [781, 597] width 141 height 34
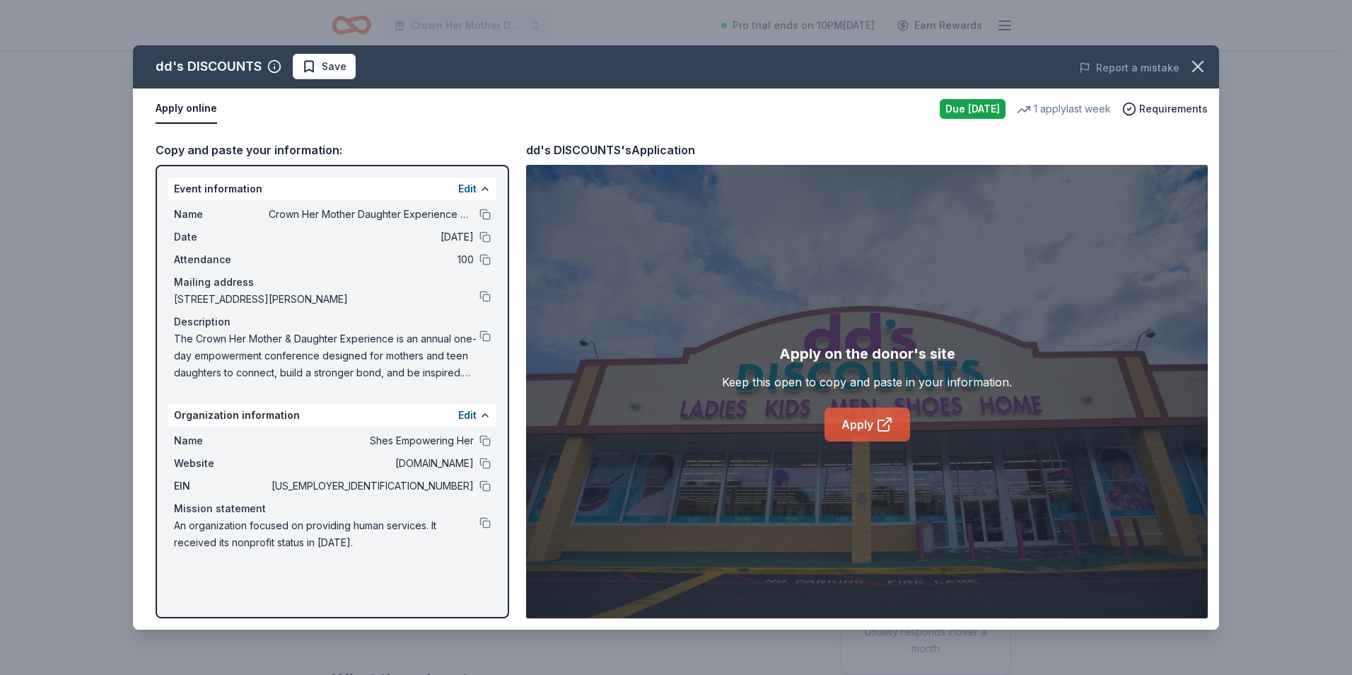
click at [840, 424] on link "Apply" at bounding box center [868, 424] width 86 height 34
